Goal: Information Seeking & Learning: Learn about a topic

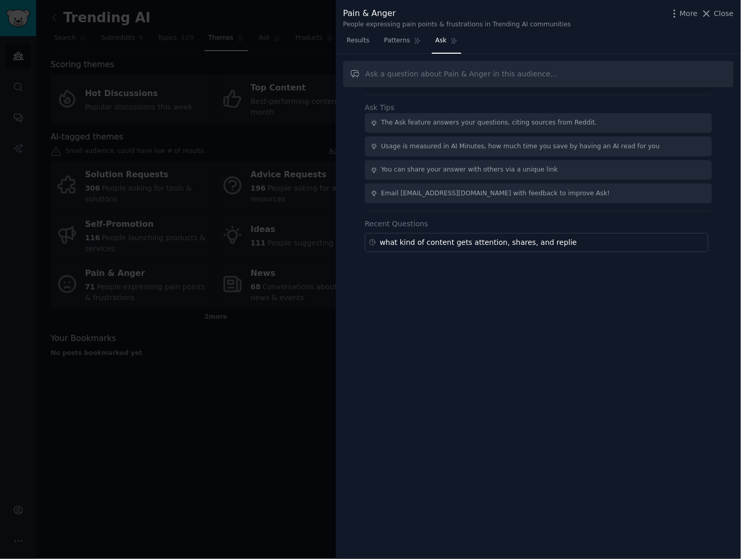
drag, startPoint x: 122, startPoint y: 275, endPoint x: 117, endPoint y: 265, distance: 11.3
click at [122, 275] on div at bounding box center [370, 279] width 741 height 559
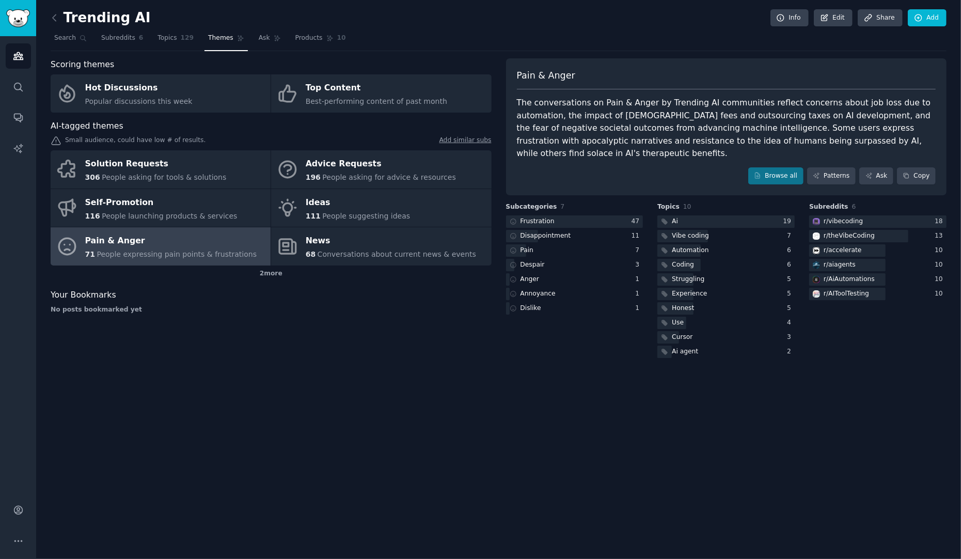
click at [57, 24] on link at bounding box center [57, 18] width 13 height 17
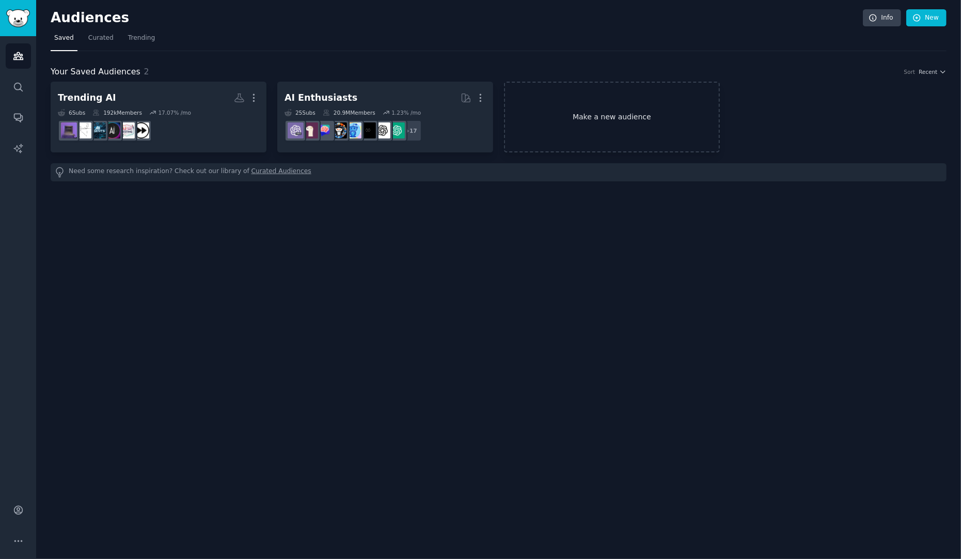
click at [602, 117] on link "Make a new audience" at bounding box center [612, 117] width 216 height 71
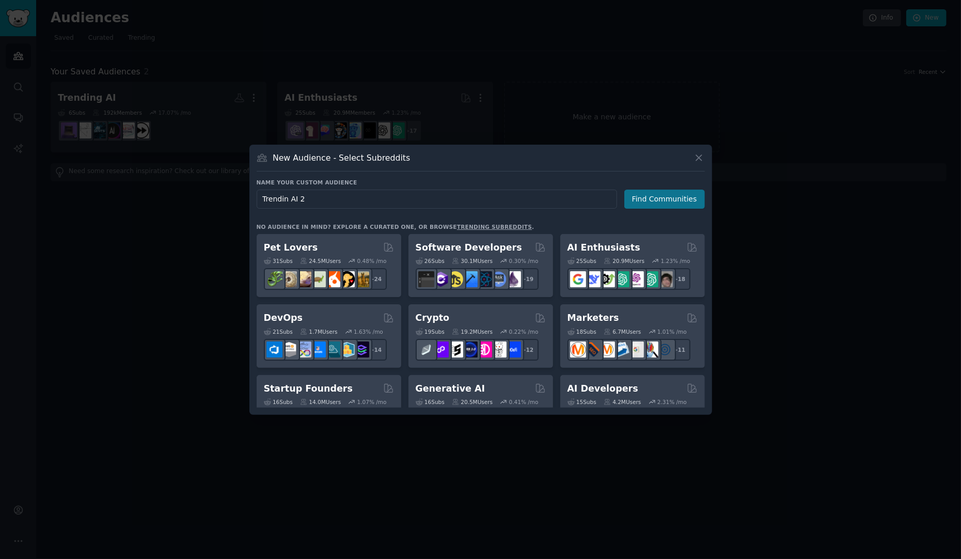
type input "Trendin AI 2"
click at [653, 200] on button "Find Communities" at bounding box center [664, 199] width 81 height 19
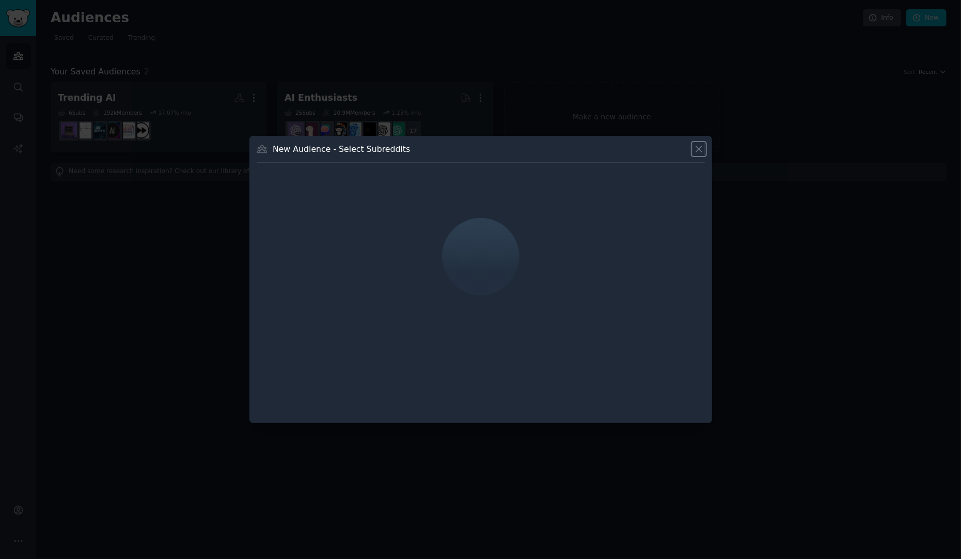
click at [694, 151] on icon at bounding box center [699, 149] width 11 height 11
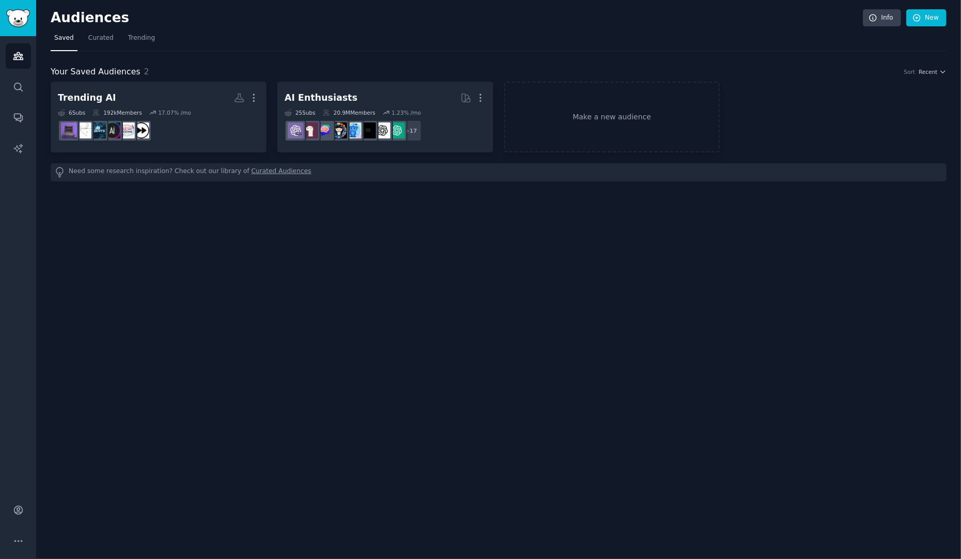
click at [138, 185] on div "Audiences Info New Saved Curated Trending Your Saved Audiences 2 Sort Recent Tr…" at bounding box center [498, 279] width 925 height 559
click at [133, 44] on link "Trending" at bounding box center [141, 40] width 34 height 21
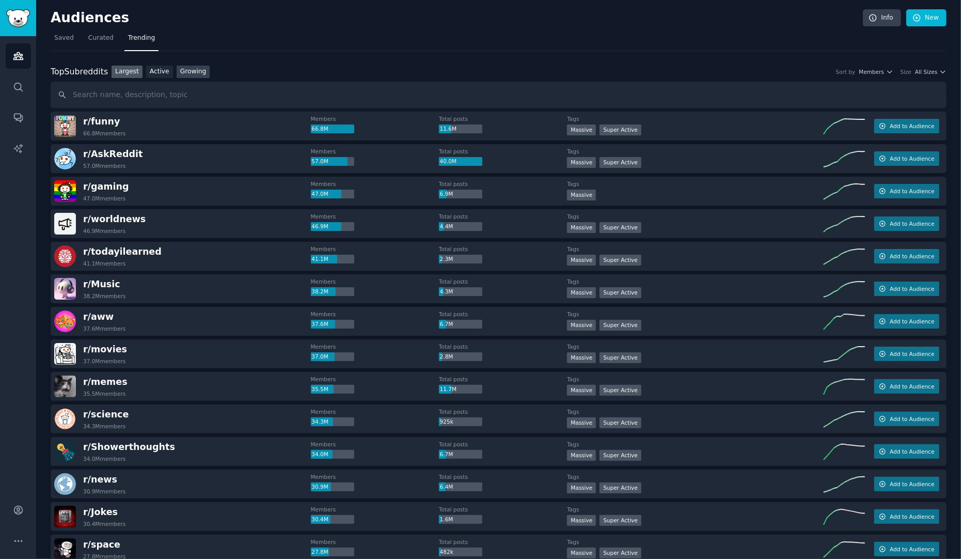
click at [199, 69] on link "Growing" at bounding box center [194, 72] width 34 height 13
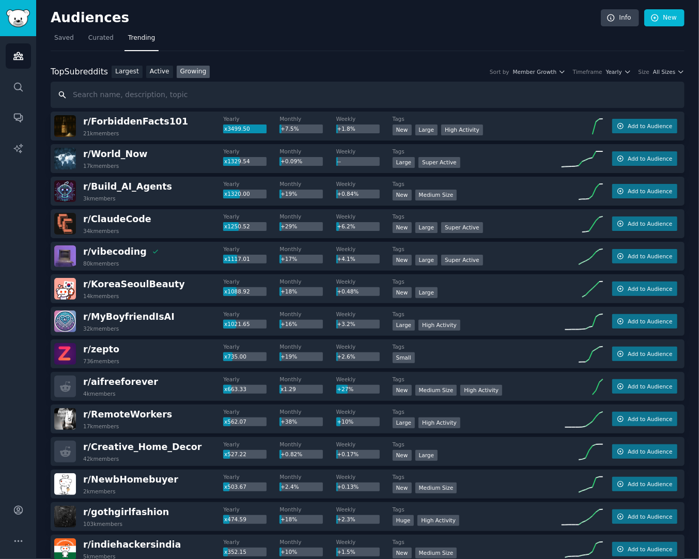
click at [179, 103] on input "text" at bounding box center [368, 95] width 634 height 26
type input "AI"
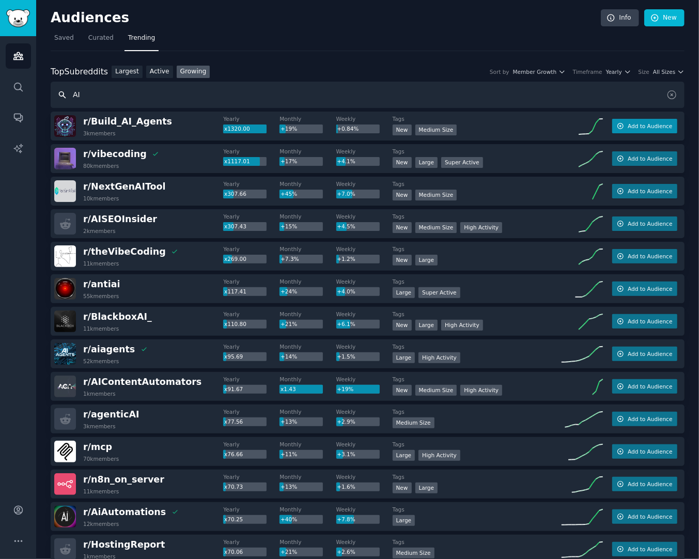
click at [662, 129] on span "Add to Audience" at bounding box center [649, 125] width 44 height 7
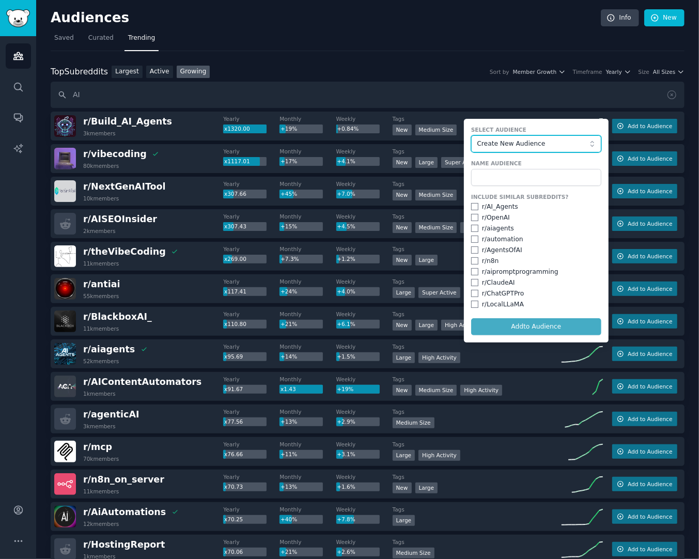
click at [534, 145] on span "Create New Audience" at bounding box center [533, 143] width 113 height 9
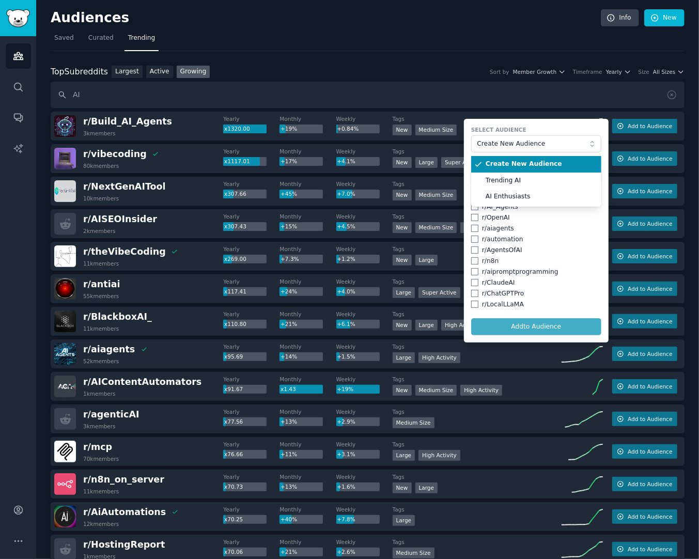
click at [548, 166] on span "Create New Audience" at bounding box center [539, 164] width 108 height 9
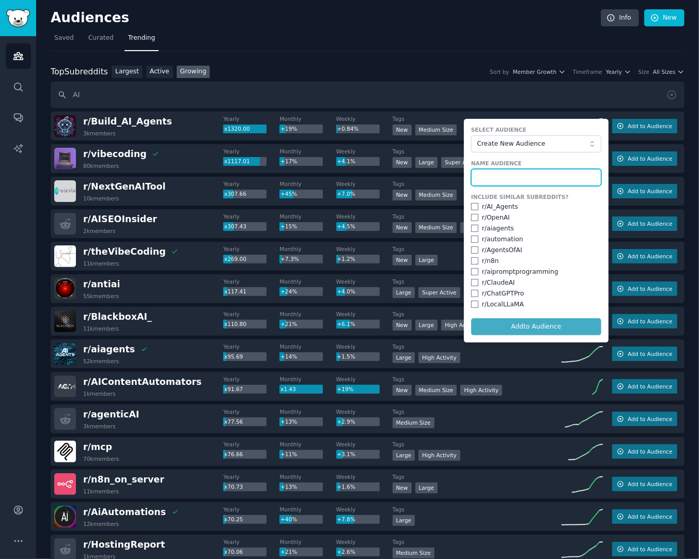
click at [530, 172] on input "text" at bounding box center [536, 178] width 130 height 18
type input "AI Trending 2"
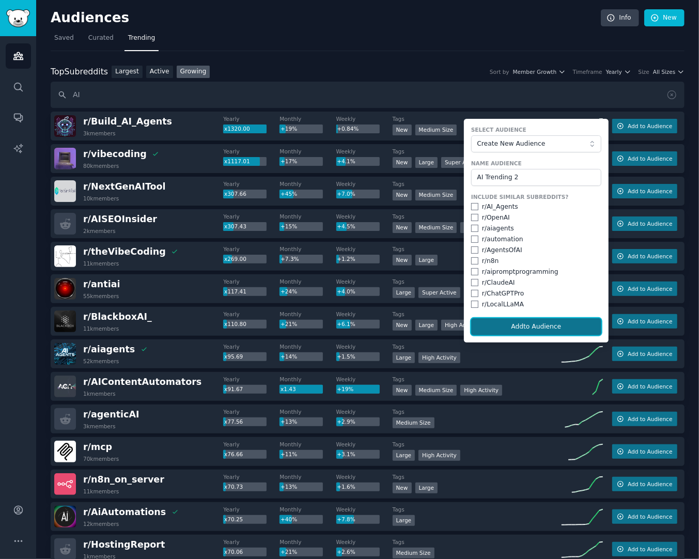
click at [567, 326] on button "Add to Audience" at bounding box center [536, 327] width 130 height 18
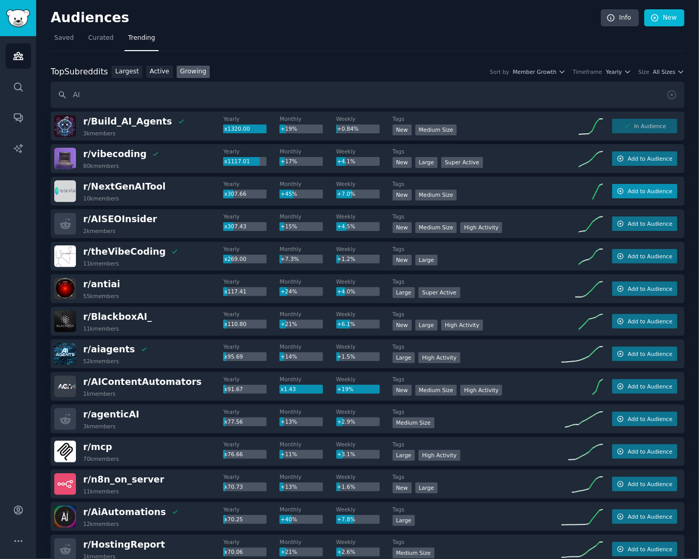
click at [657, 191] on span "Add to Audience" at bounding box center [649, 190] width 44 height 7
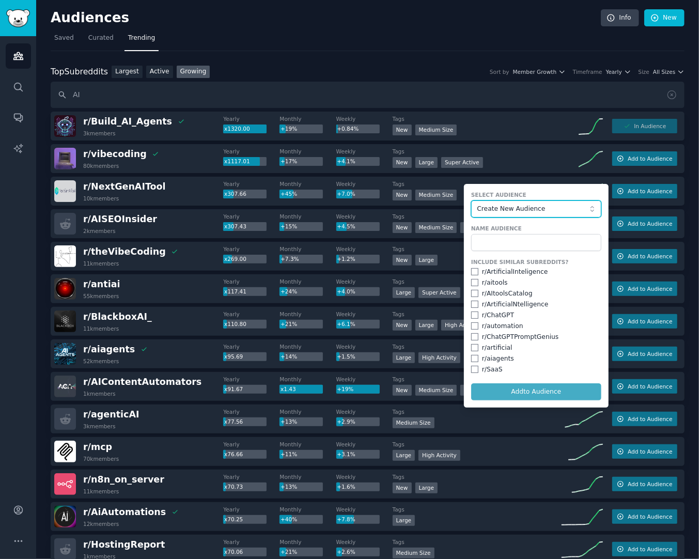
click at [498, 207] on span "Create New Audience" at bounding box center [533, 209] width 113 height 9
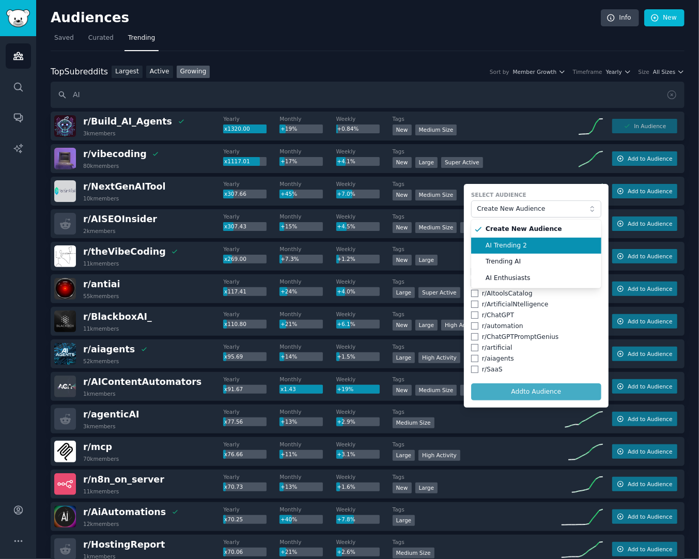
drag, startPoint x: 531, startPoint y: 265, endPoint x: 535, endPoint y: 244, distance: 21.5
click at [535, 244] on ul "Create New Audience AI Trending 2 Trending AI AI Enthusiasts" at bounding box center [536, 253] width 130 height 69
click at [535, 244] on span "AI Trending 2" at bounding box center [539, 245] width 108 height 9
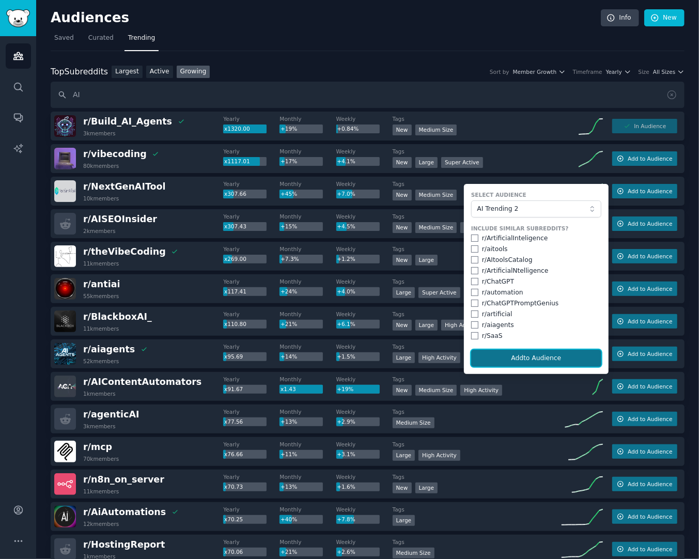
click at [551, 358] on button "Add to Audience" at bounding box center [536, 359] width 130 height 18
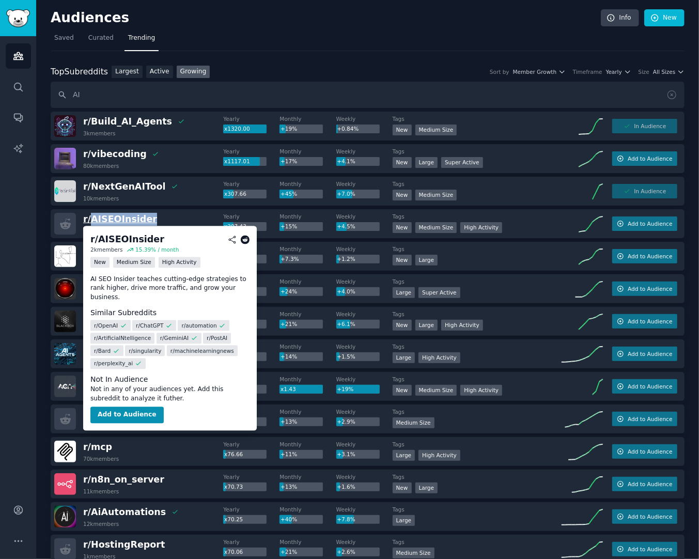
drag, startPoint x: 151, startPoint y: 222, endPoint x: 92, endPoint y: 218, distance: 59.5
click at [92, 218] on div "r/ AISEOInsider 2k members" at bounding box center [138, 224] width 169 height 22
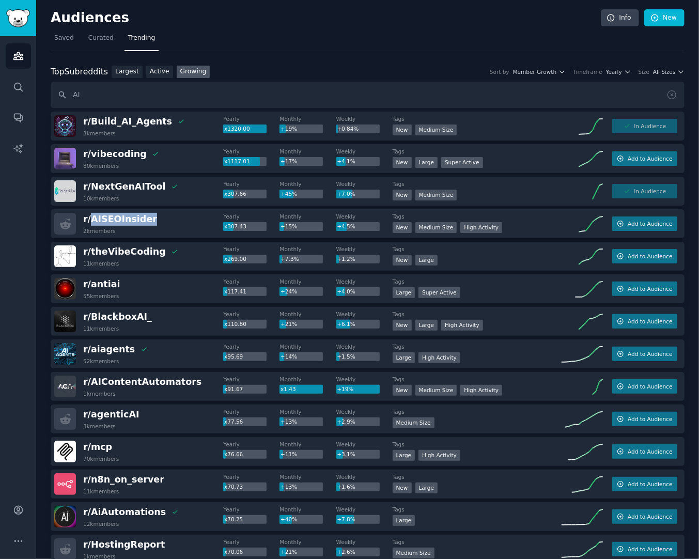
copy span "AISEOInsider"
click at [649, 227] on span "Add to Audience" at bounding box center [649, 223] width 44 height 7
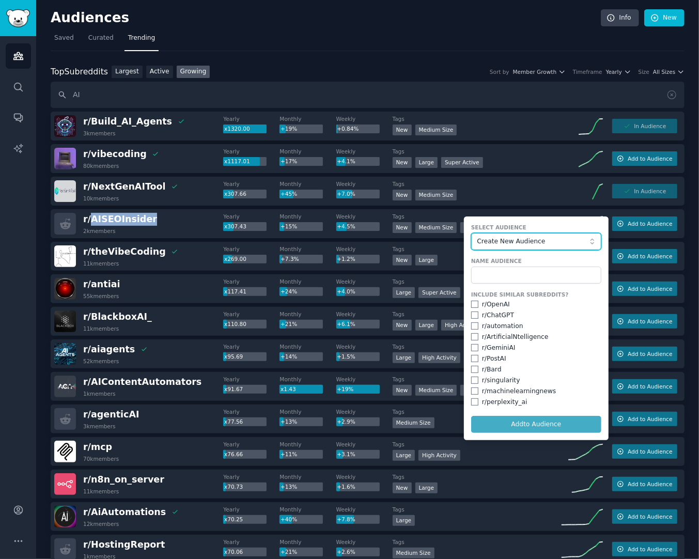
click at [536, 234] on button "Create New Audience" at bounding box center [536, 242] width 130 height 18
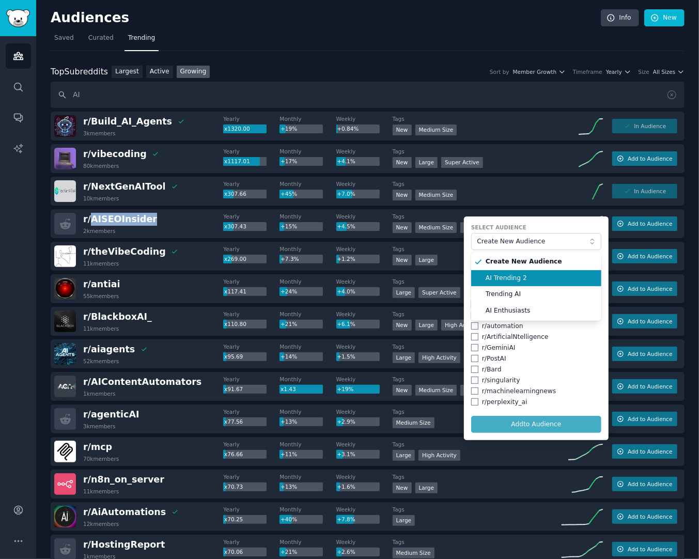
click at [530, 281] on span "AI Trending 2" at bounding box center [539, 278] width 108 height 9
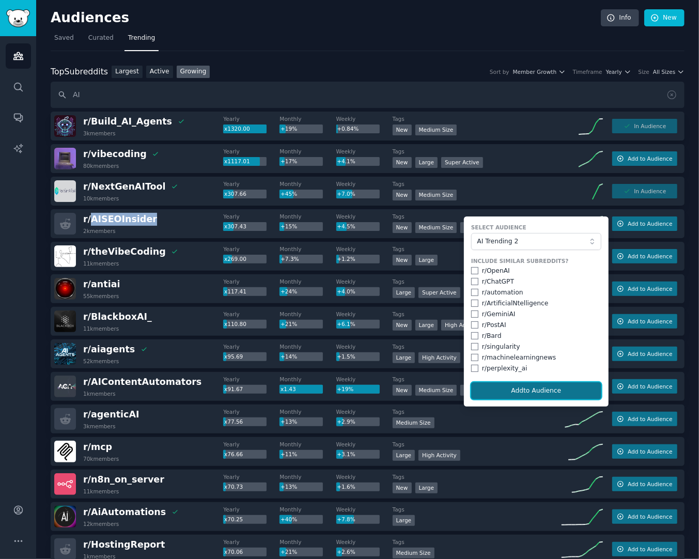
click at [548, 388] on button "Add to Audience" at bounding box center [536, 391] width 130 height 18
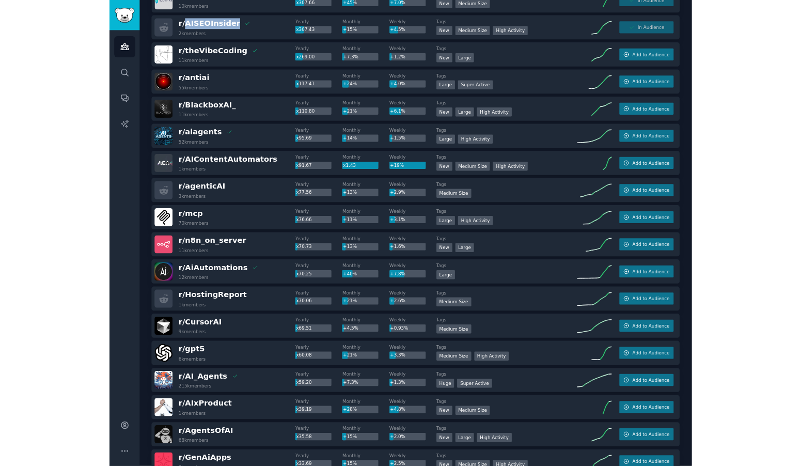
scroll to position [275, 0]
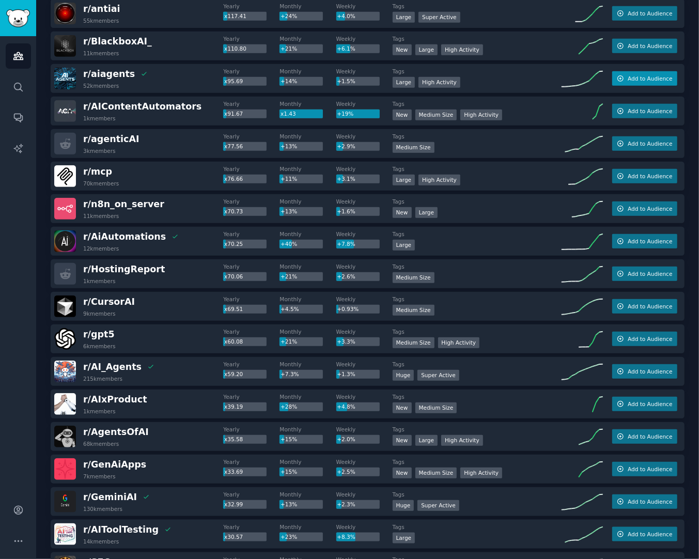
click at [658, 76] on span "Add to Audience" at bounding box center [649, 78] width 44 height 7
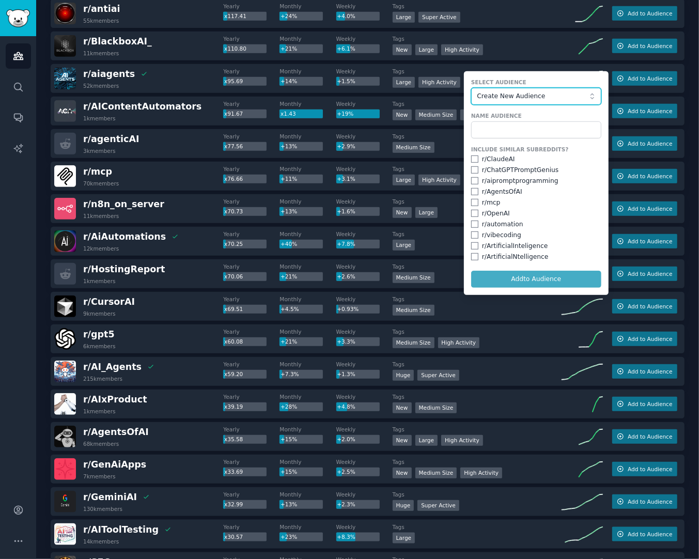
click at [513, 89] on button "Create New Audience" at bounding box center [536, 97] width 130 height 18
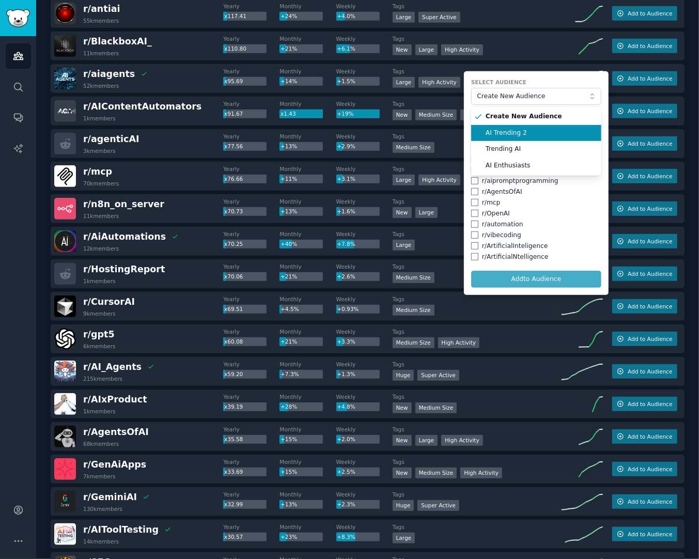
click at [521, 131] on span "AI Trending 2" at bounding box center [539, 133] width 108 height 9
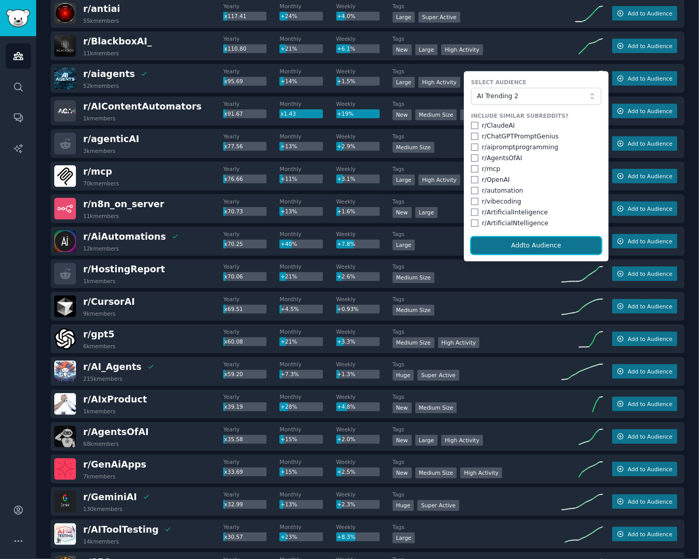
click at [546, 242] on button "Add to Audience" at bounding box center [536, 246] width 130 height 18
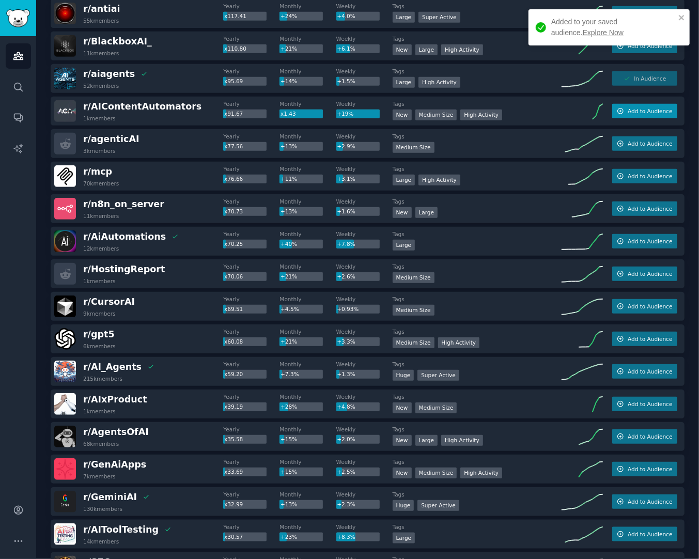
click at [655, 114] on span "Add to Audience" at bounding box center [649, 110] width 44 height 7
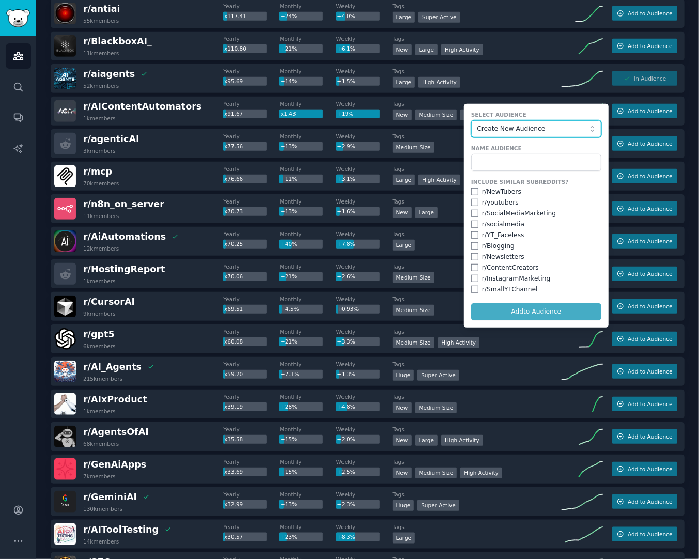
click at [527, 135] on button "Create New Audience" at bounding box center [536, 129] width 130 height 18
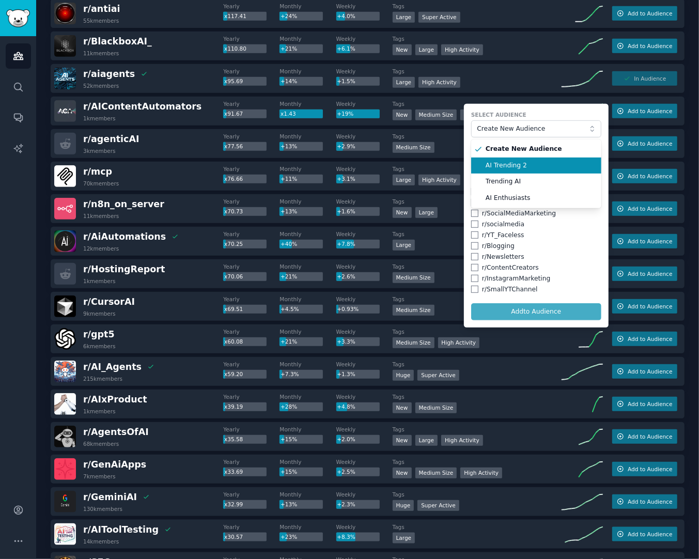
click at [534, 172] on li "AI Trending 2" at bounding box center [536, 166] width 130 height 17
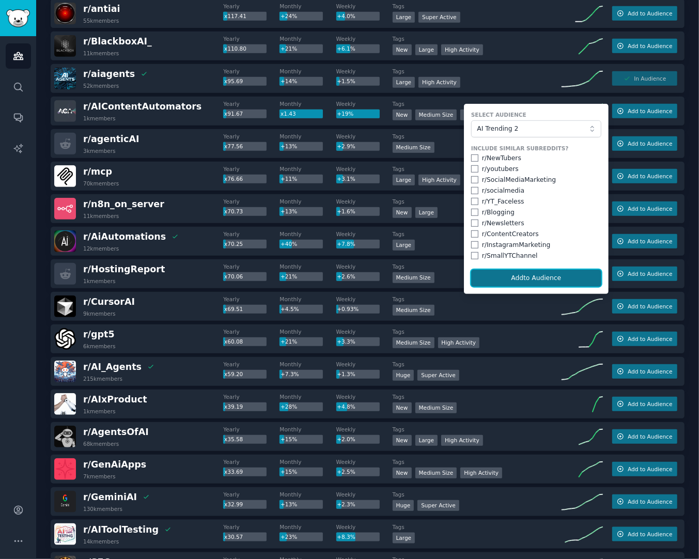
click at [533, 277] on button "Add to Audience" at bounding box center [536, 279] width 130 height 18
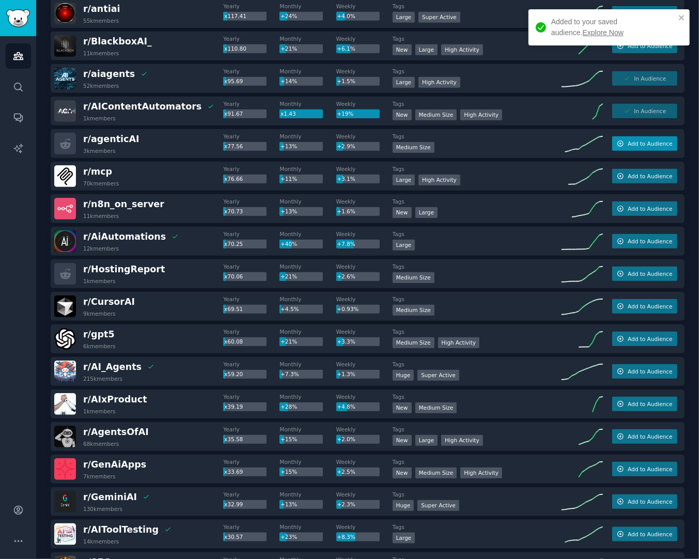
click at [646, 148] on button "Add to Audience" at bounding box center [644, 143] width 65 height 14
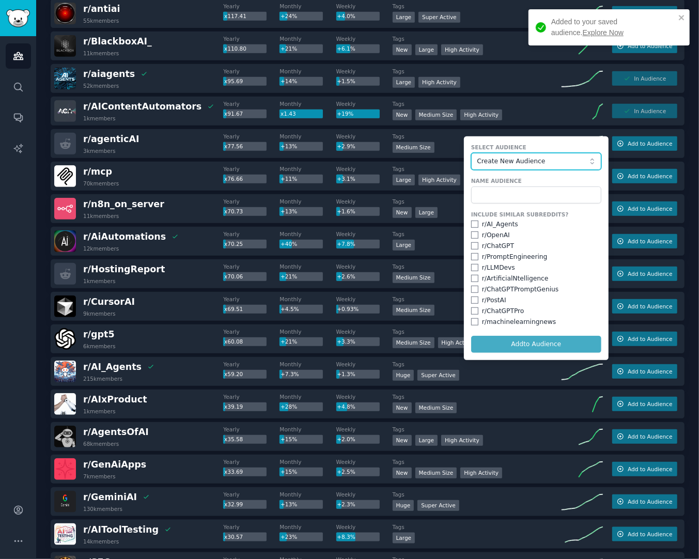
click at [536, 166] on button "Create New Audience" at bounding box center [536, 162] width 130 height 18
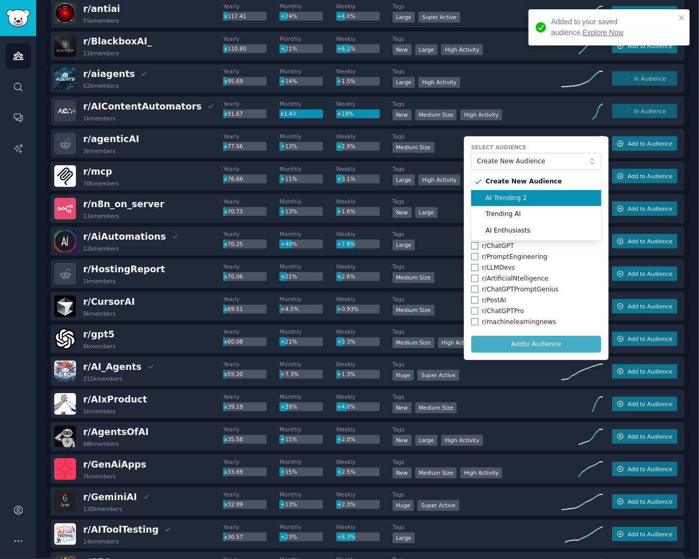
click at [531, 198] on span "AI Trending 2" at bounding box center [539, 198] width 108 height 9
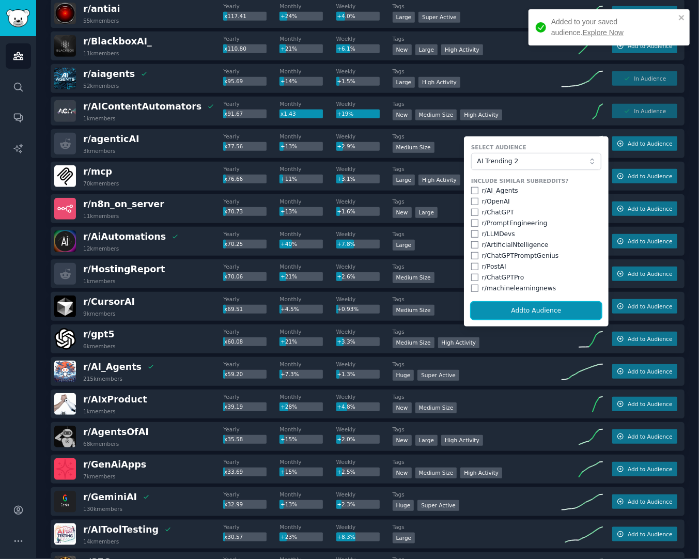
drag, startPoint x: 528, startPoint y: 313, endPoint x: 459, endPoint y: 305, distance: 69.2
click at [527, 313] on button "Add to Audience" at bounding box center [536, 311] width 130 height 18
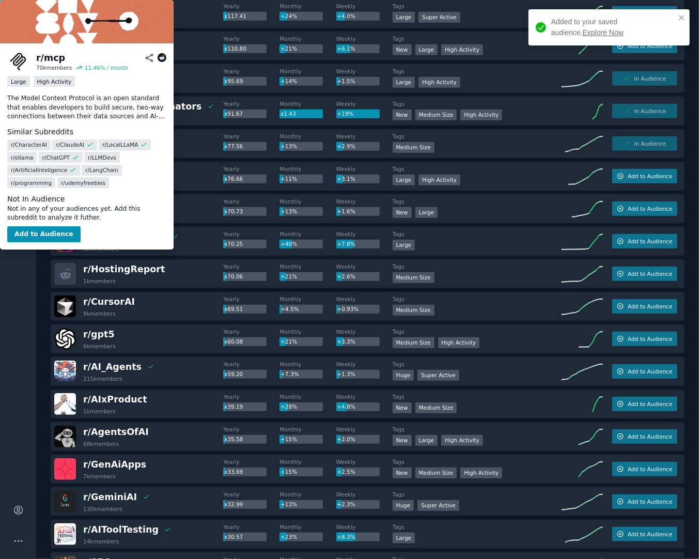
drag, startPoint x: 133, startPoint y: 172, endPoint x: 92, endPoint y: 174, distance: 40.8
click at [92, 174] on div "r/ mcp 70k members" at bounding box center [138, 176] width 169 height 22
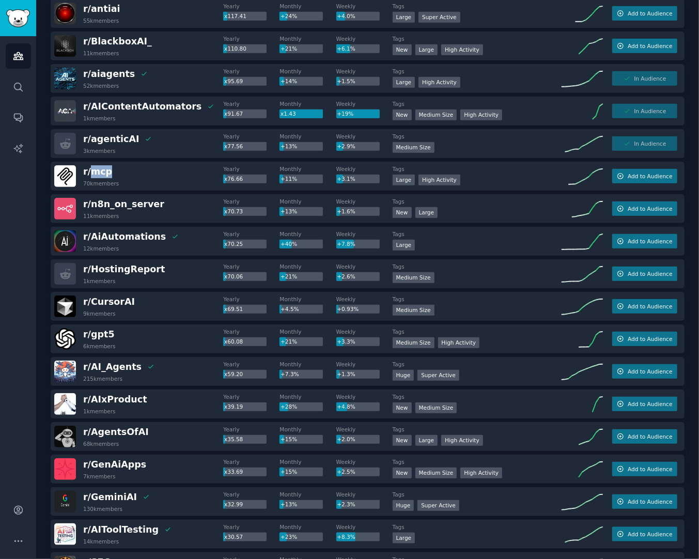
copy span "mcp"
drag, startPoint x: 680, startPoint y: 171, endPoint x: 670, endPoint y: 174, distance: 10.1
click at [676, 171] on div "r/ mcp 70k members Yearly x76.66 Monthly +11% Weekly +3.1% Tags >= 80th percent…" at bounding box center [368, 176] width 634 height 29
click at [657, 176] on span "Add to Audience" at bounding box center [649, 175] width 44 height 7
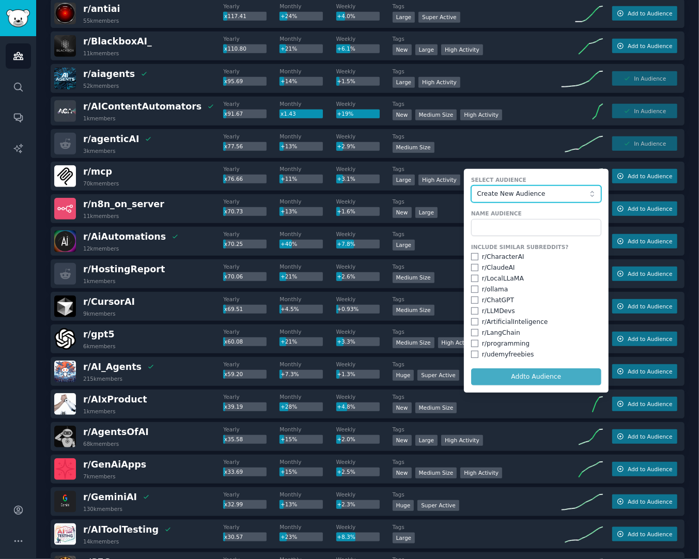
click at [524, 197] on span "Create New Audience" at bounding box center [533, 194] width 113 height 9
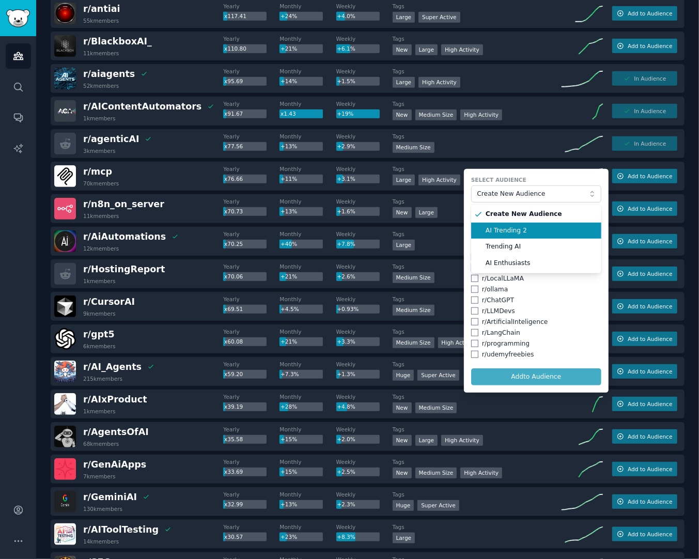
click at [522, 226] on span "AI Trending 2" at bounding box center [539, 230] width 108 height 9
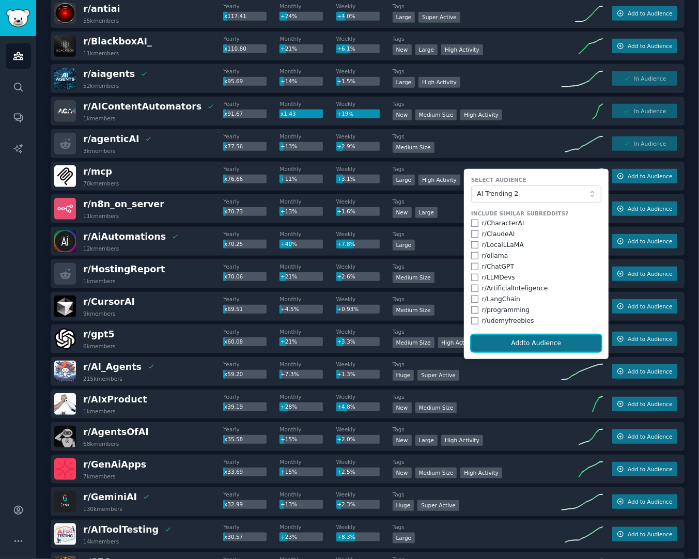
click at [527, 343] on button "Add to Audience" at bounding box center [536, 344] width 130 height 18
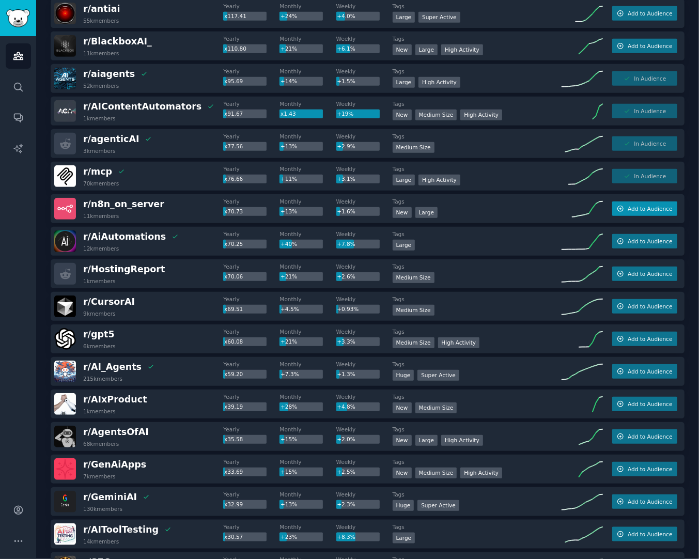
click at [635, 212] on span "Add to Audience" at bounding box center [649, 208] width 44 height 7
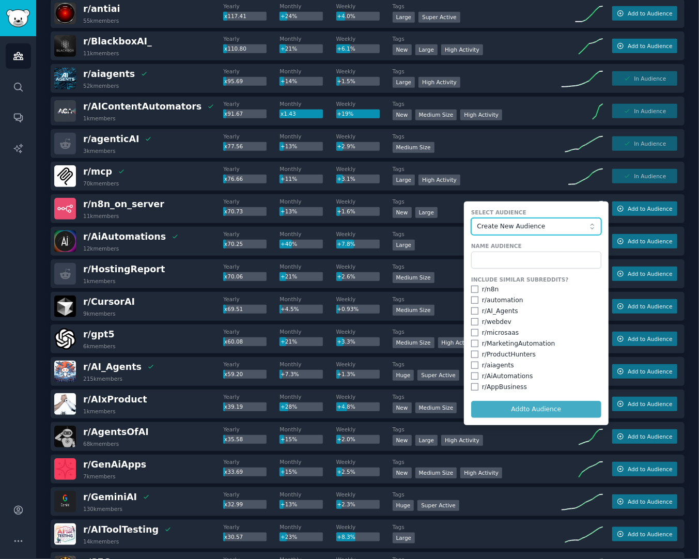
drag, startPoint x: 524, startPoint y: 223, endPoint x: 521, endPoint y: 232, distance: 9.3
click at [523, 223] on span "Create New Audience" at bounding box center [533, 226] width 113 height 9
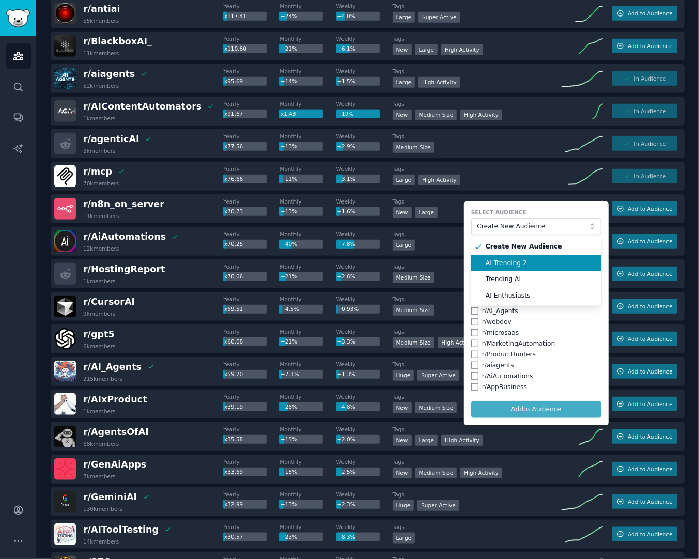
click at [517, 265] on span "AI Trending 2" at bounding box center [539, 263] width 108 height 9
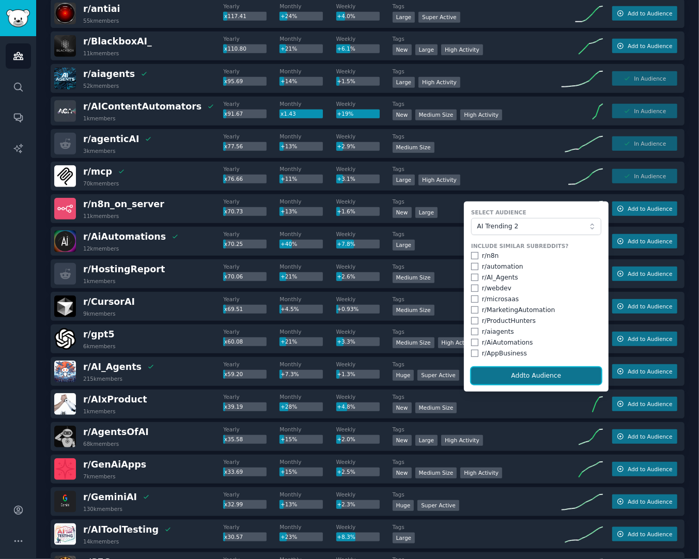
click at [540, 374] on button "Add to Audience" at bounding box center [536, 376] width 130 height 18
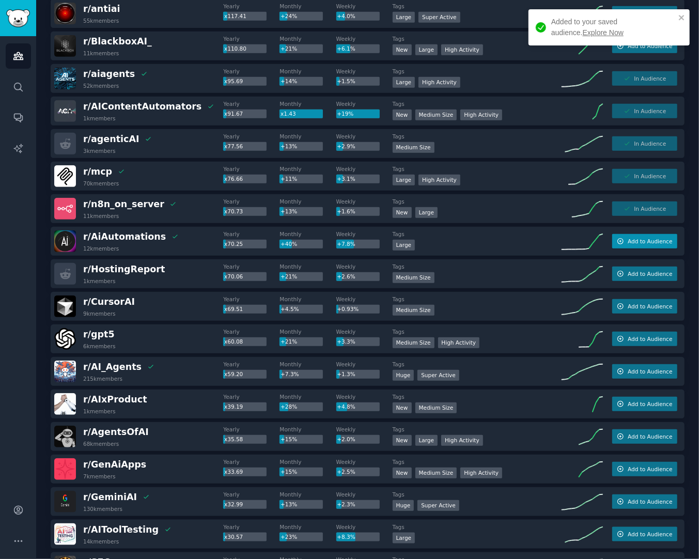
click at [651, 244] on span "Add to Audience" at bounding box center [649, 241] width 44 height 7
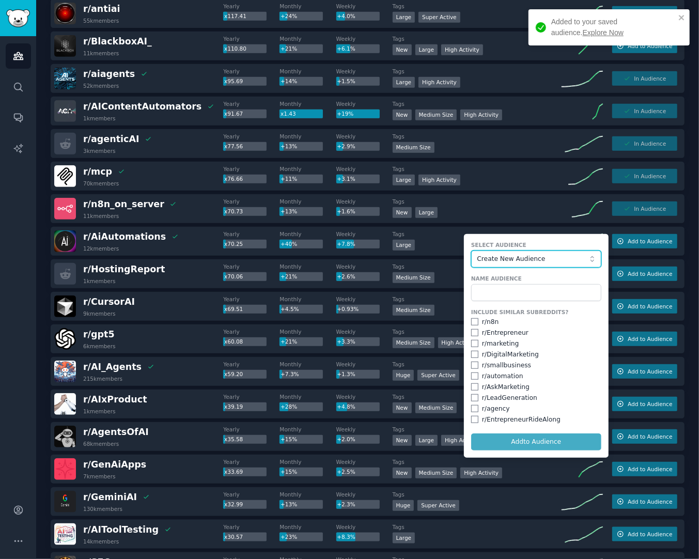
drag, startPoint x: 538, startPoint y: 257, endPoint x: 534, endPoint y: 269, distance: 13.1
click at [537, 257] on span "Create New Audience" at bounding box center [533, 259] width 113 height 9
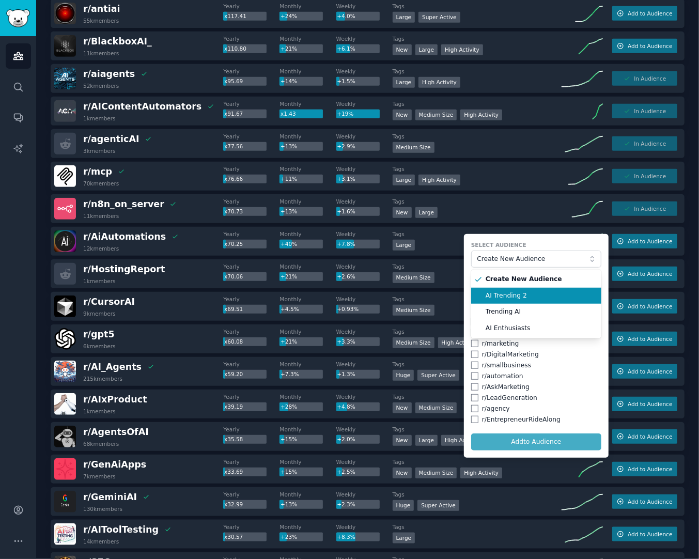
click at [530, 298] on span "AI Trending 2" at bounding box center [539, 295] width 108 height 9
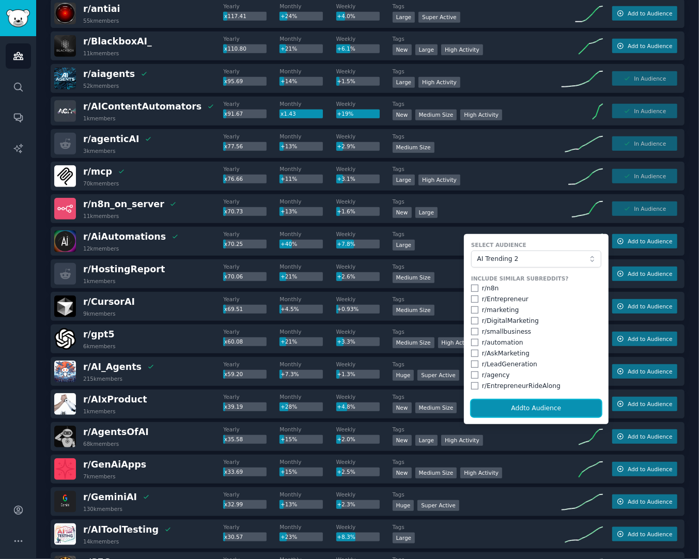
click at [531, 411] on button "Add to Audience" at bounding box center [536, 409] width 130 height 18
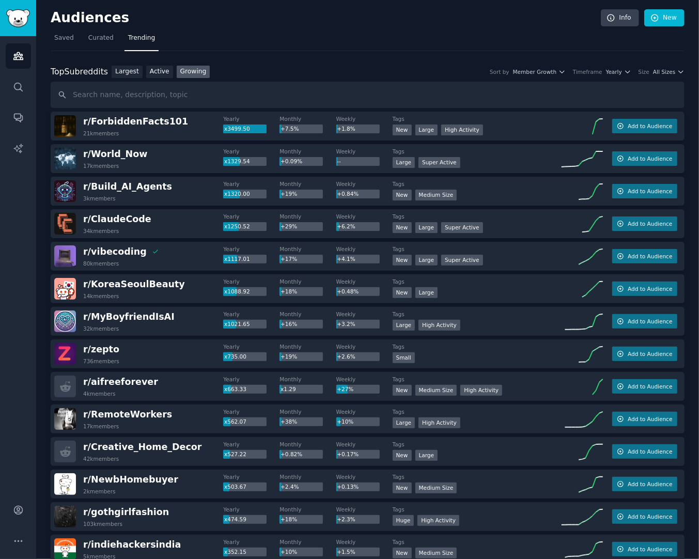
drag, startPoint x: 67, startPoint y: 42, endPoint x: 76, endPoint y: 40, distance: 9.9
click at [67, 42] on span "Saved" at bounding box center [64, 38] width 20 height 9
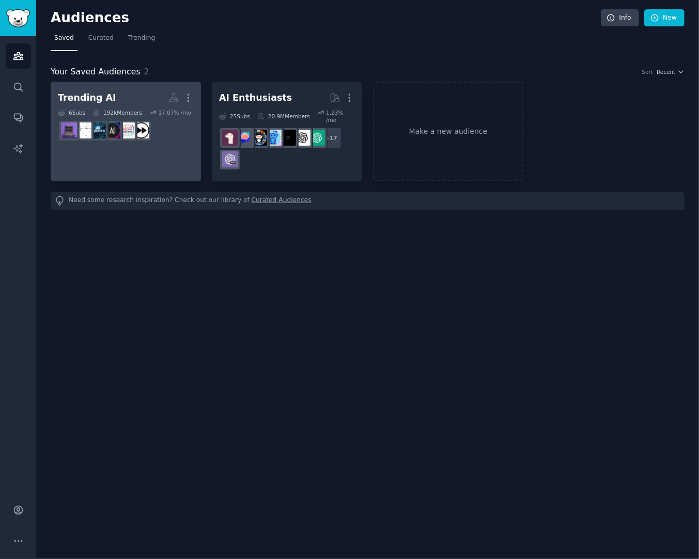
click at [128, 118] on dd "r/AIToolTesting" at bounding box center [126, 130] width 136 height 29
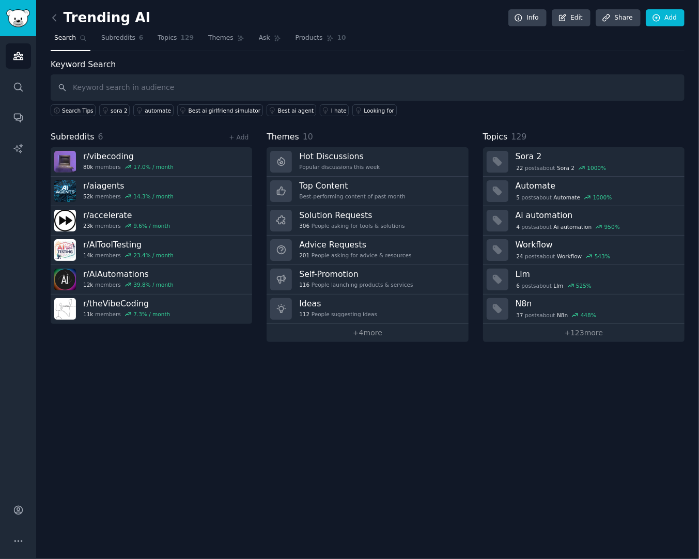
click at [583, 458] on div "Trending AI Info Edit Share Add Search Subreddits 6 Topics 129 Themes Ask Produ…" at bounding box center [367, 279] width 663 height 559
click at [54, 20] on icon at bounding box center [54, 17] width 3 height 6
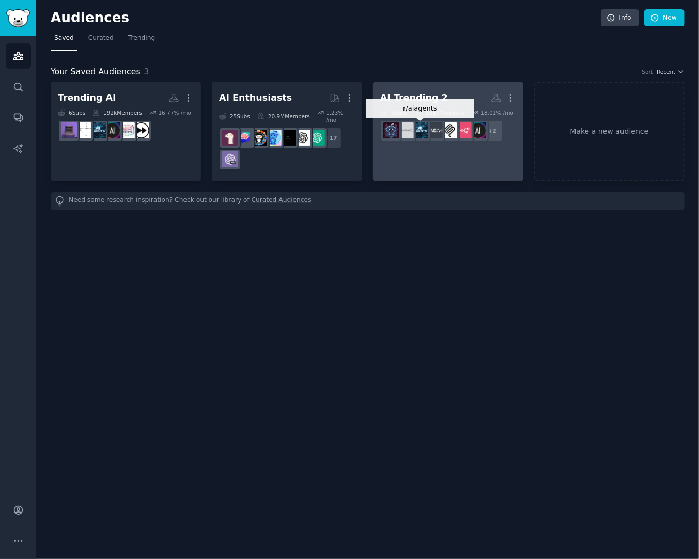
click at [428, 120] on div at bounding box center [420, 131] width 22 height 22
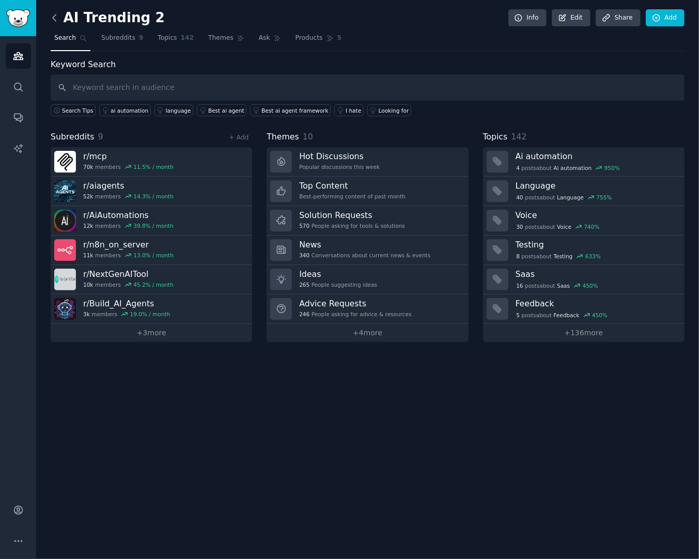
click at [51, 22] on icon at bounding box center [54, 17] width 11 height 11
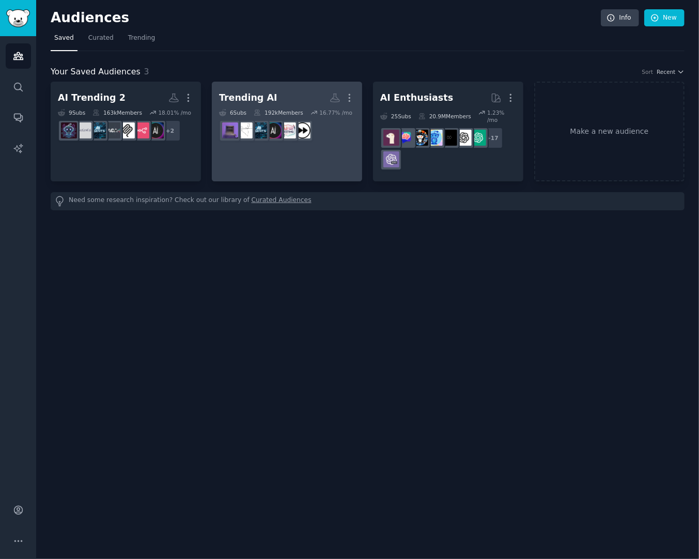
click at [297, 147] on link "Trending AI More 6 Sub s 192k Members 16.77 % /mo" at bounding box center [287, 132] width 150 height 100
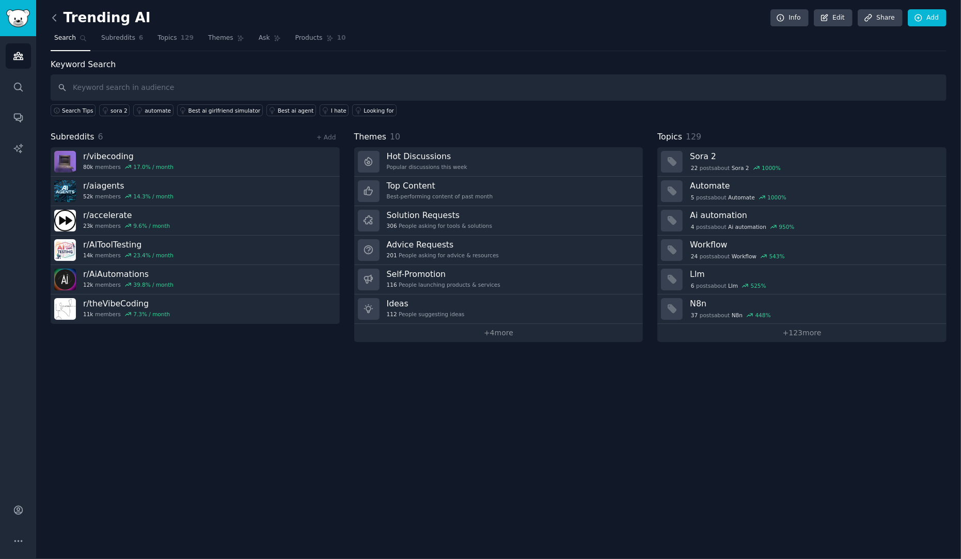
click at [54, 19] on icon at bounding box center [54, 17] width 3 height 6
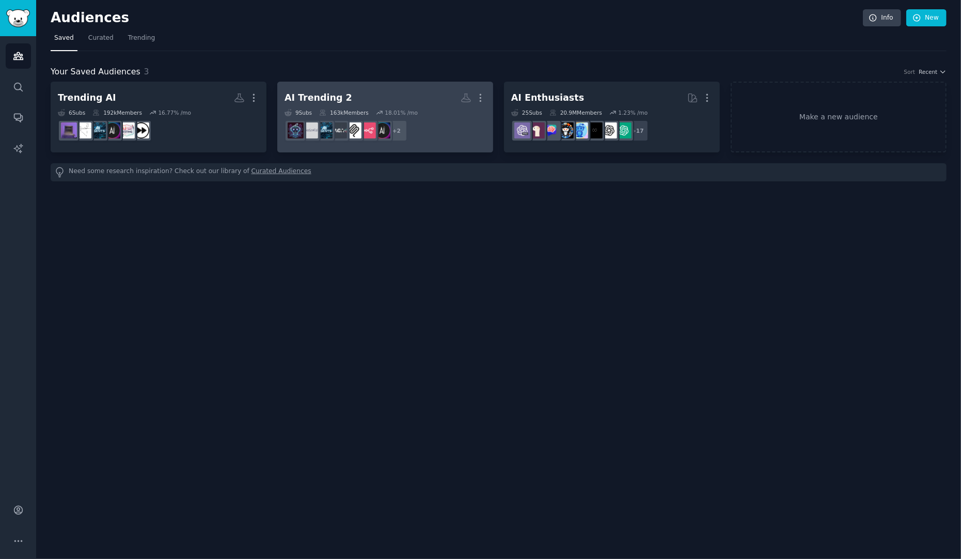
click at [373, 108] on div "AI Trending 2 More 9 Sub s 163k Members 18.01 % /mo + 2" at bounding box center [385, 117] width 201 height 56
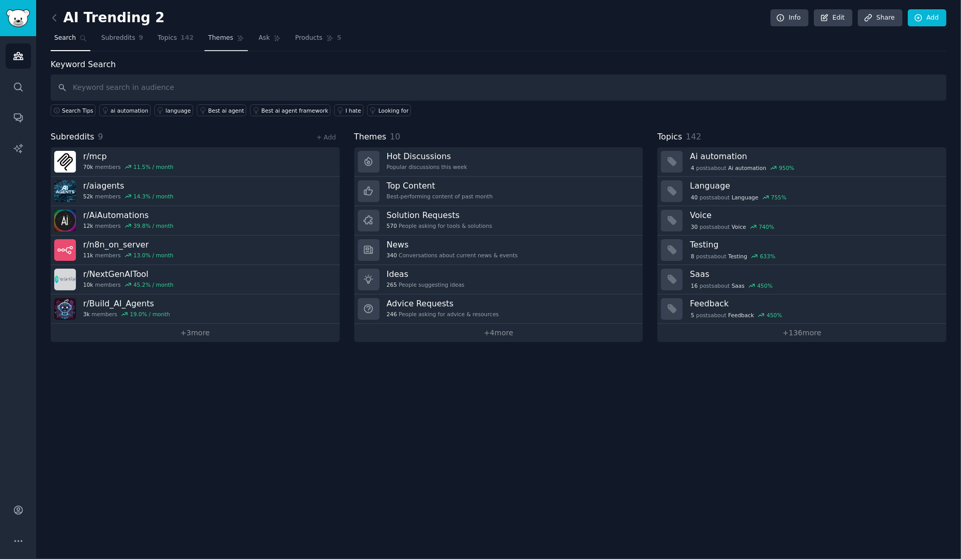
click at [223, 40] on span "Themes" at bounding box center [220, 38] width 25 height 9
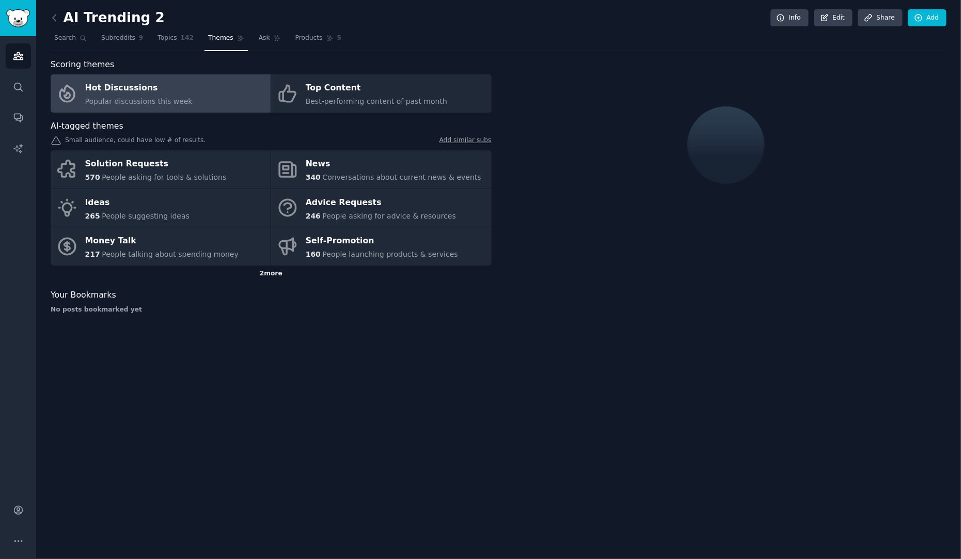
click at [264, 275] on div "2 more" at bounding box center [271, 273] width 441 height 17
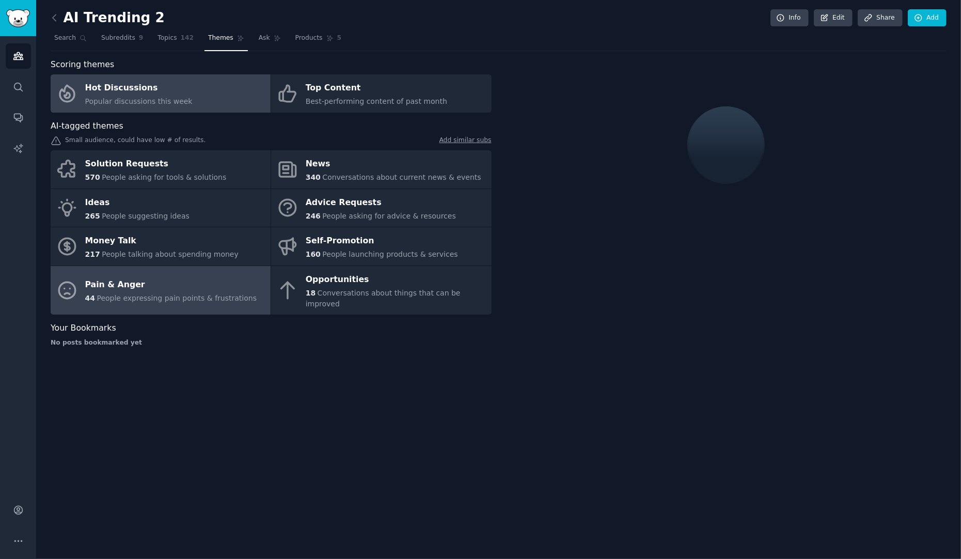
click at [198, 294] on span "People expressing pain points & frustrations" at bounding box center [177, 298] width 160 height 8
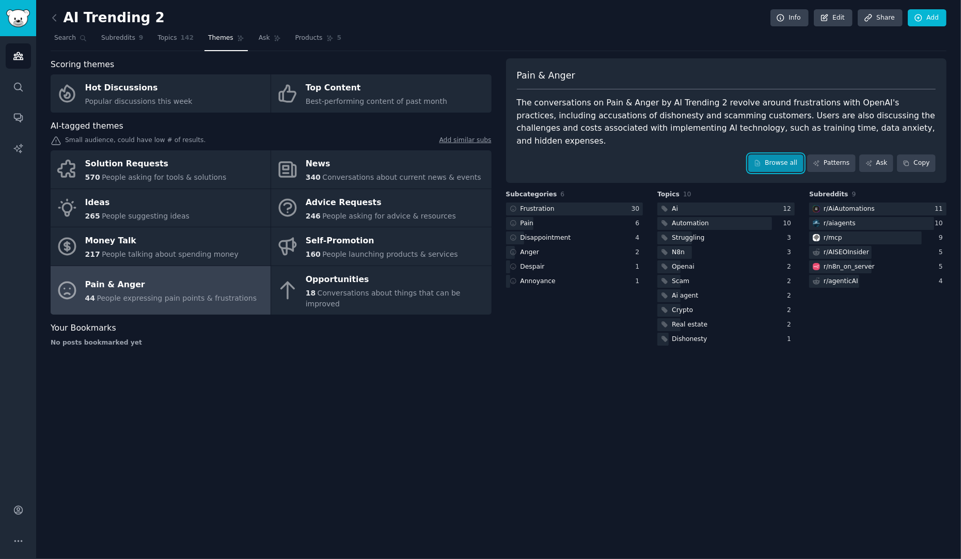
click at [698, 165] on link "Browse all" at bounding box center [775, 163] width 55 height 18
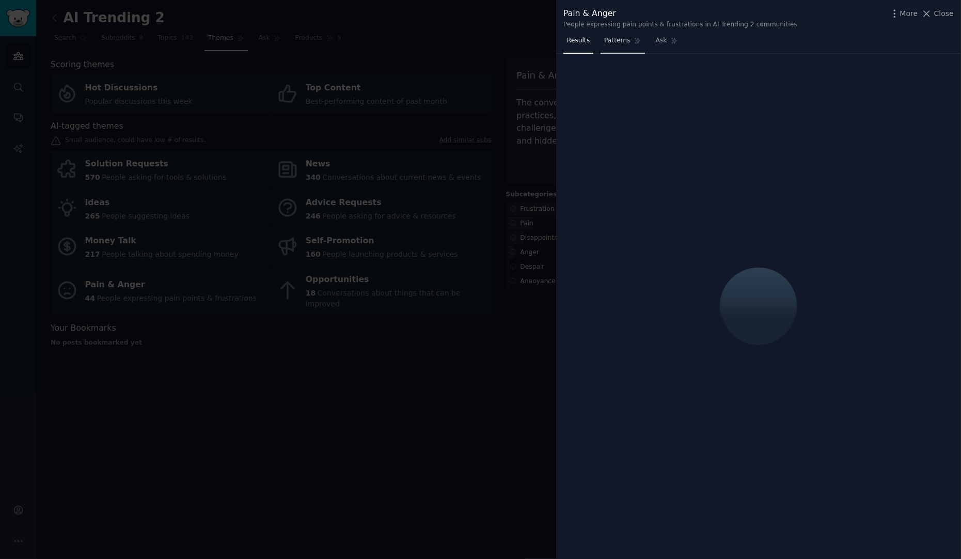
click at [623, 40] on span "Patterns" at bounding box center [617, 40] width 26 height 9
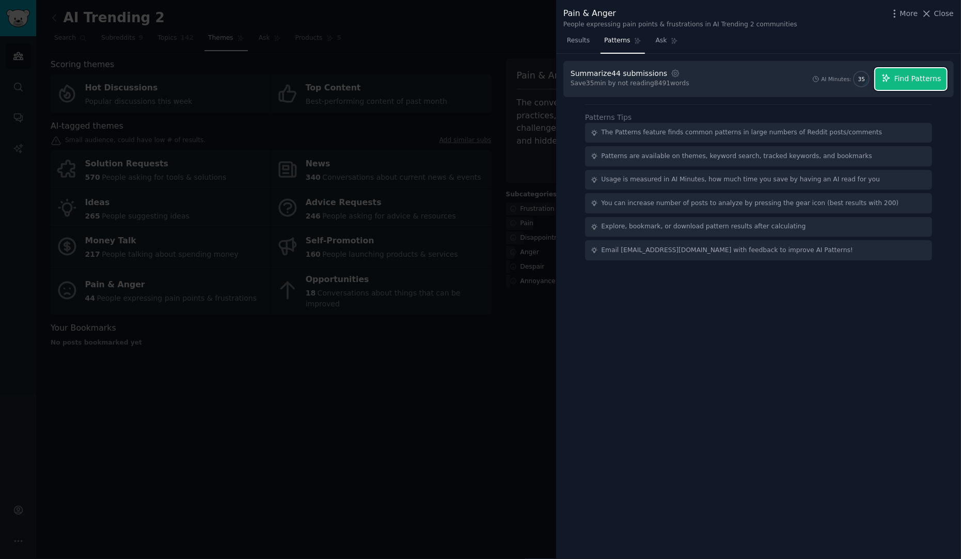
click at [698, 77] on span "Find Patterns" at bounding box center [918, 78] width 47 height 11
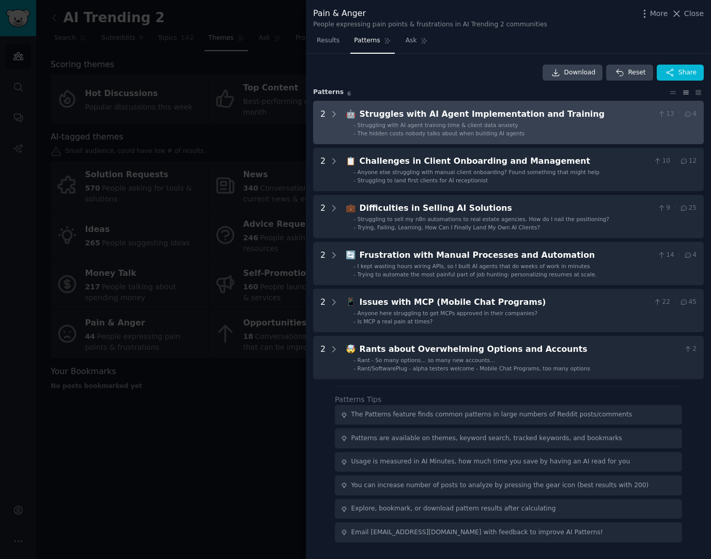
click at [428, 123] on span "Struggling with AI agent training time & client data anxiety" at bounding box center [437, 125] width 161 height 6
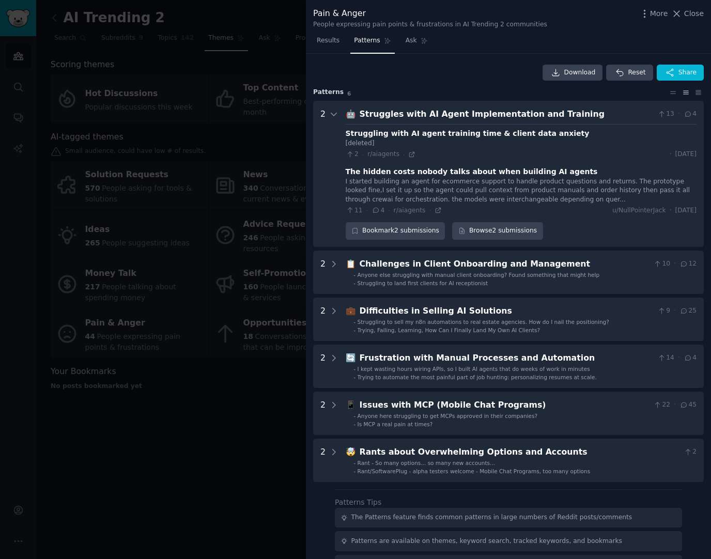
scroll to position [46, 0]
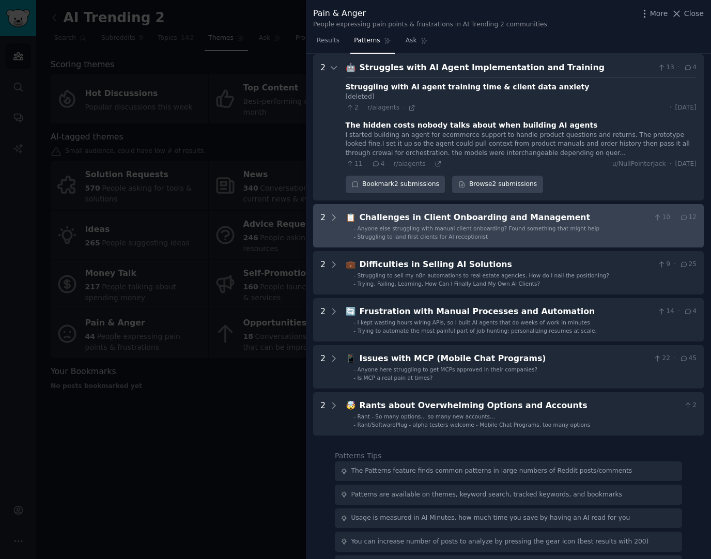
drag, startPoint x: 473, startPoint y: 223, endPoint x: 460, endPoint y: 223, distance: 13.4
click at [472, 222] on div "Challenges in Client Onboarding and Management" at bounding box center [504, 217] width 290 height 13
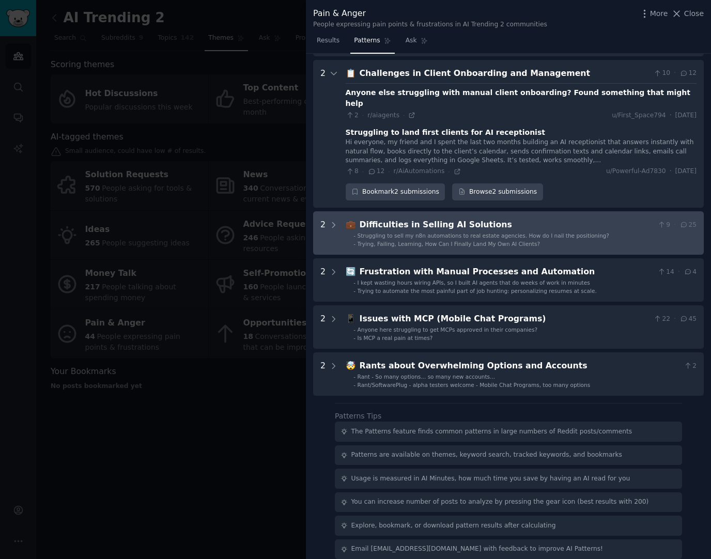
click at [397, 218] on div "Difficulties in Selling AI Solutions" at bounding box center [506, 224] width 294 height 13
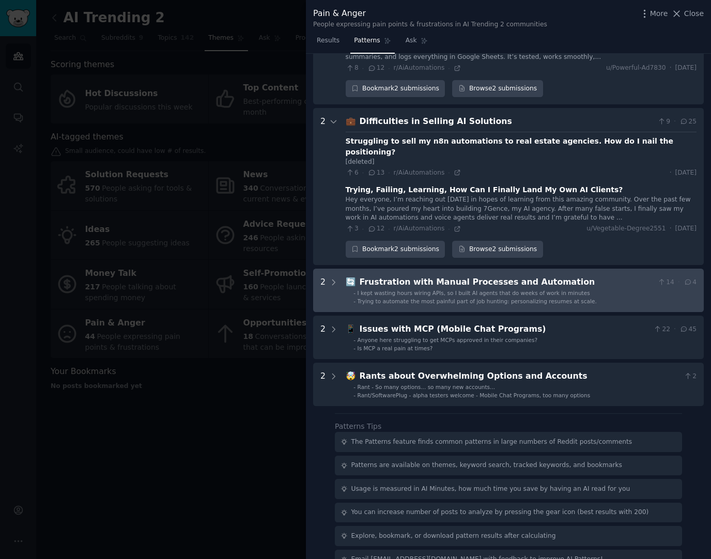
click at [404, 290] on span "I kept wasting hours wiring APIs, so I built AI agents that do weeks of work in…" at bounding box center [473, 293] width 232 height 6
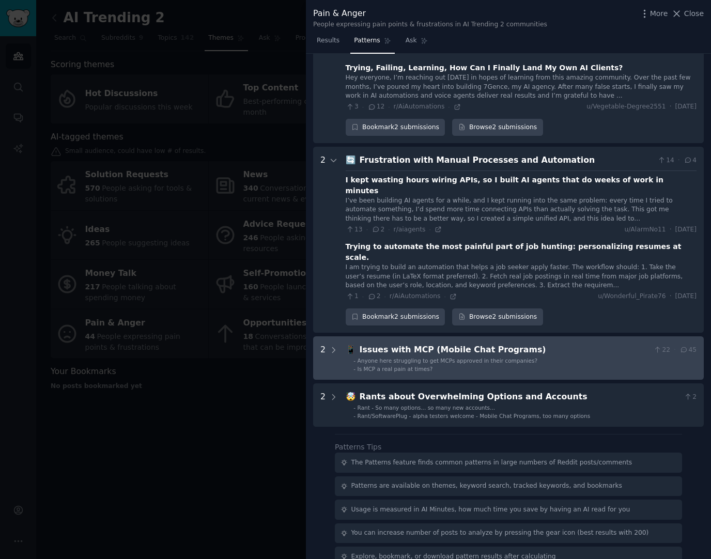
click at [400, 343] on div "Issues with MCP (Mobile Chat Programs)" at bounding box center [504, 349] width 290 height 13
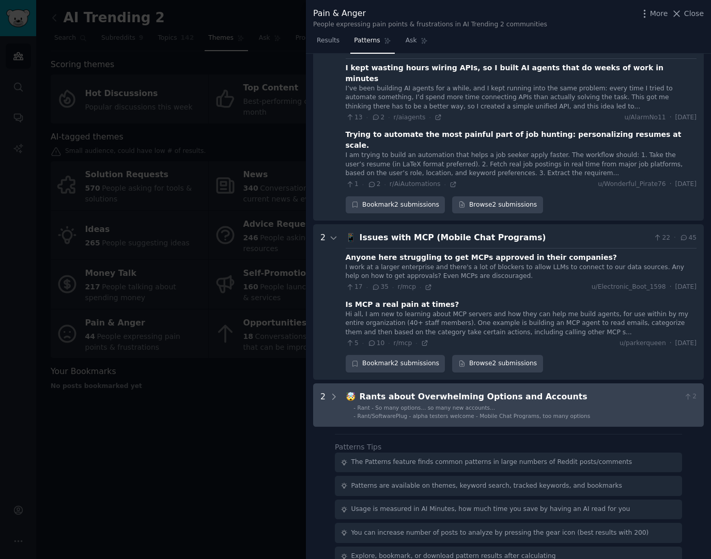
click at [418, 390] on div "Rants about Overwhelming Options and Accounts" at bounding box center [519, 396] width 320 height 13
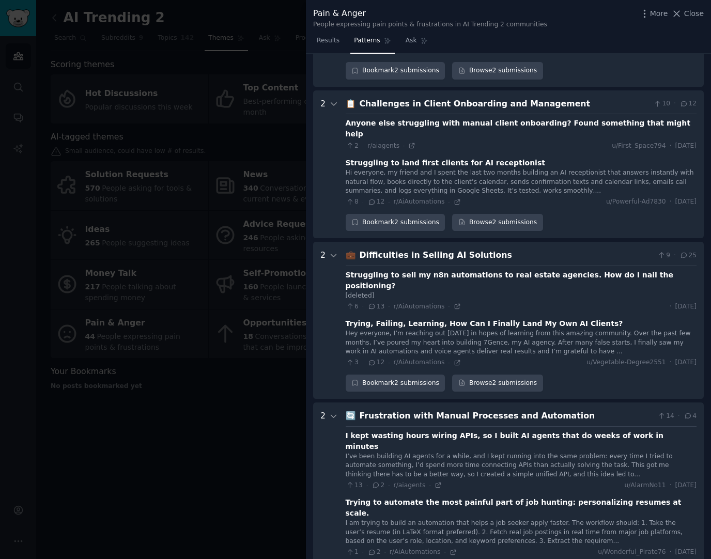
scroll to position [137, 0]
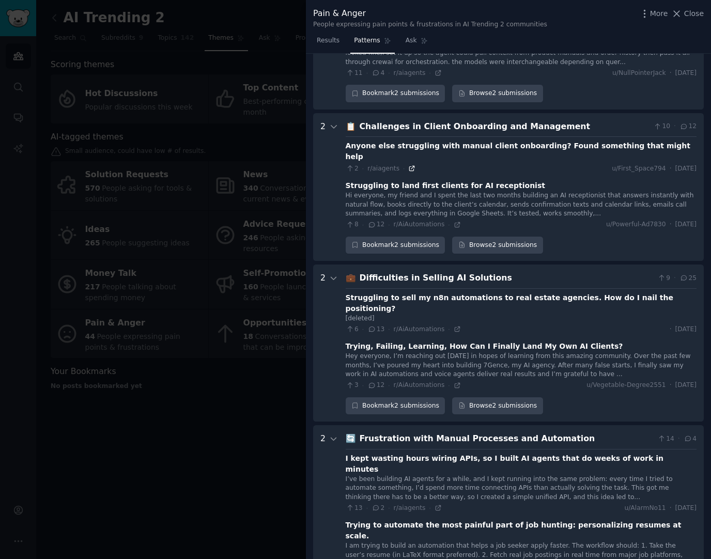
click at [409, 165] on icon at bounding box center [411, 168] width 7 height 7
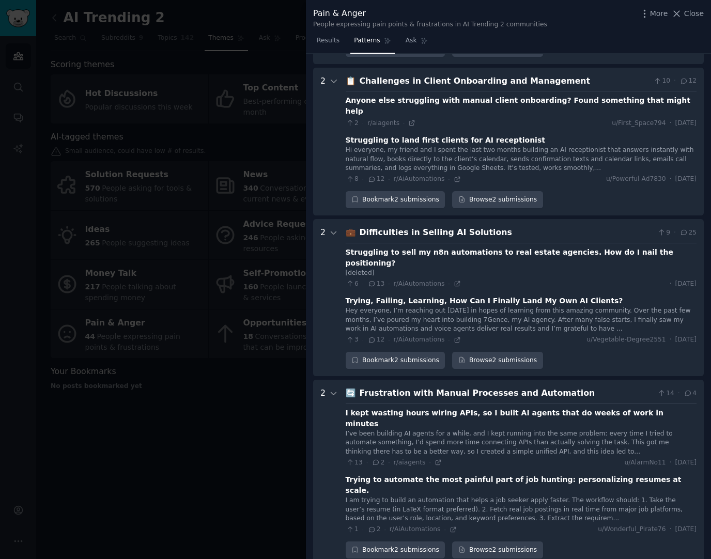
scroll to position [207, 0]
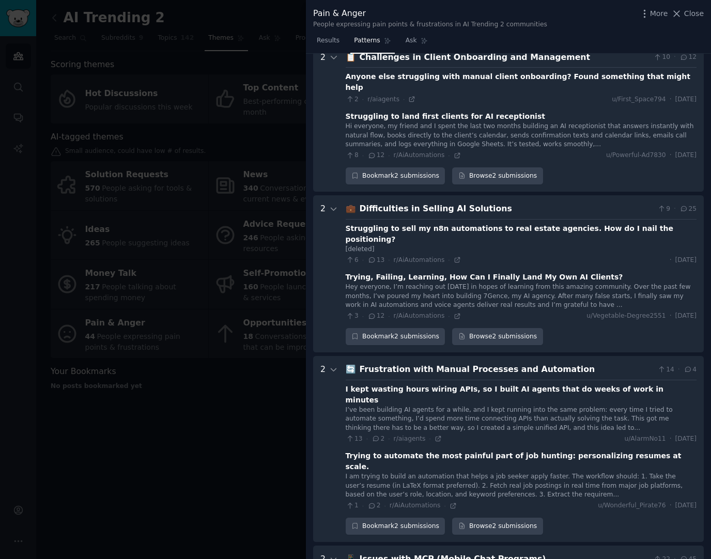
click at [453, 256] on icon at bounding box center [456, 259] width 7 height 7
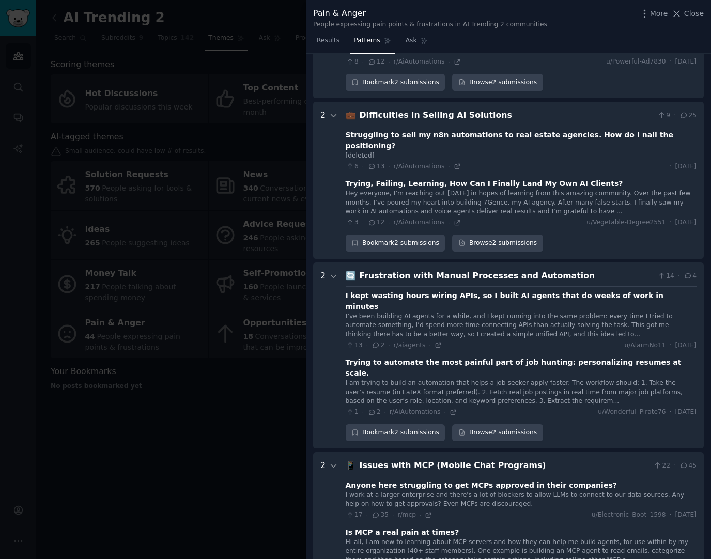
scroll to position [344, 0]
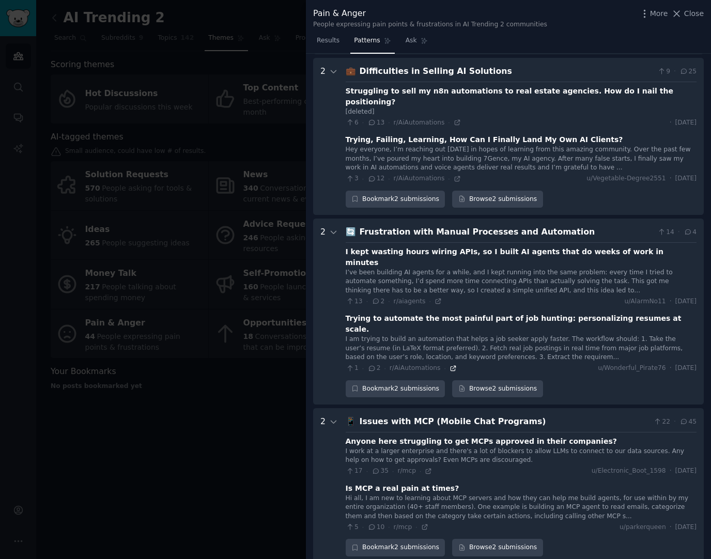
click at [451, 366] on icon at bounding box center [452, 368] width 5 height 5
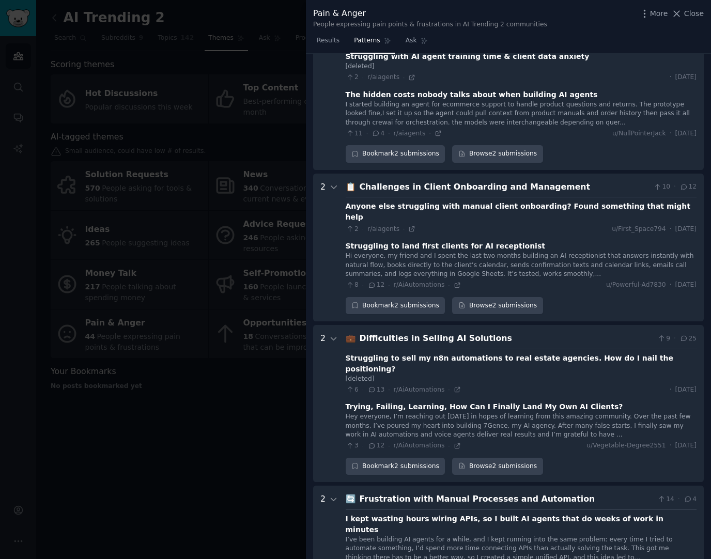
scroll to position [0, 0]
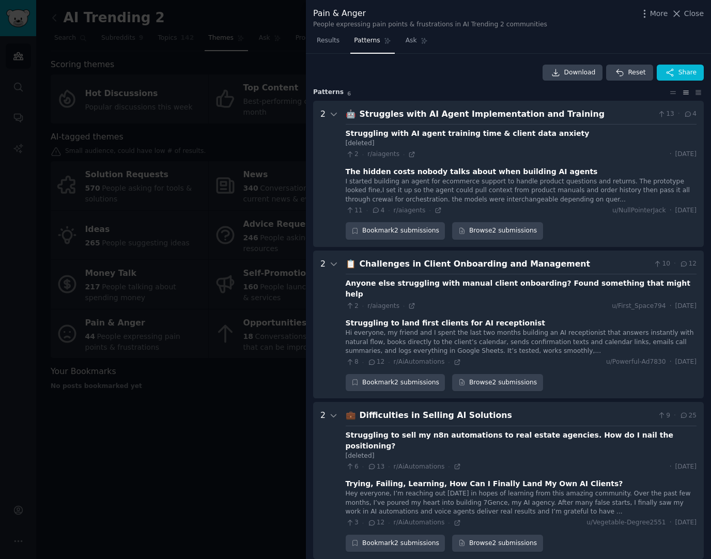
click at [329, 40] on span "Results" at bounding box center [328, 40] width 23 height 9
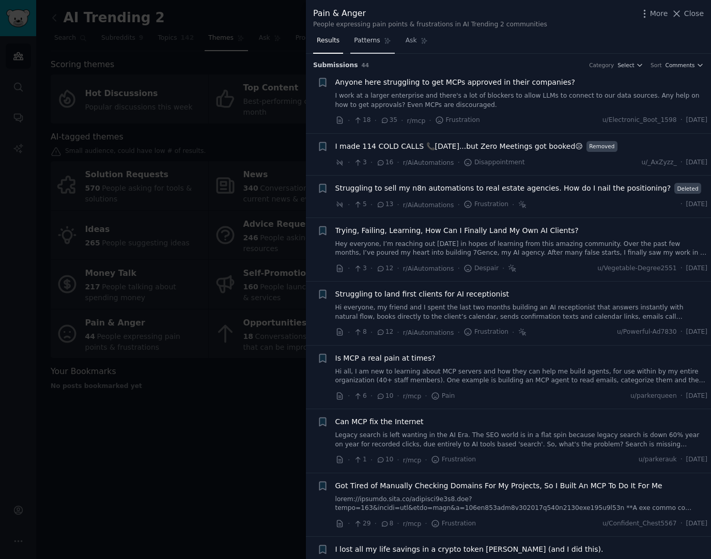
click at [366, 45] on link "Patterns" at bounding box center [372, 43] width 44 height 21
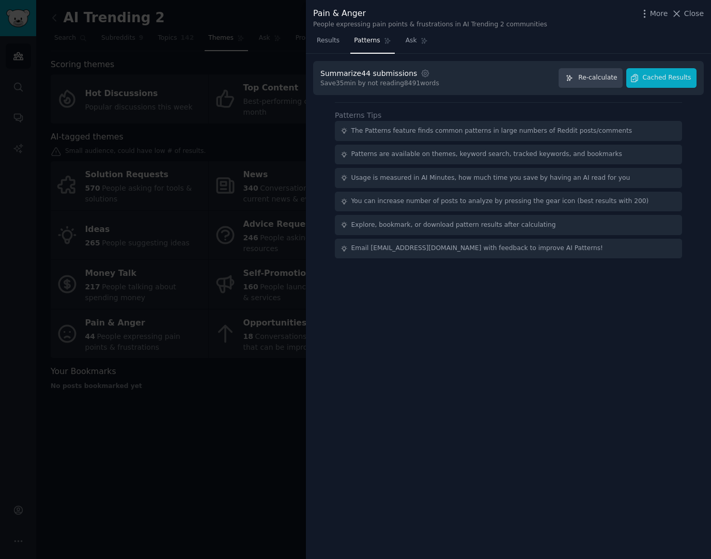
click at [240, 140] on div at bounding box center [355, 279] width 711 height 559
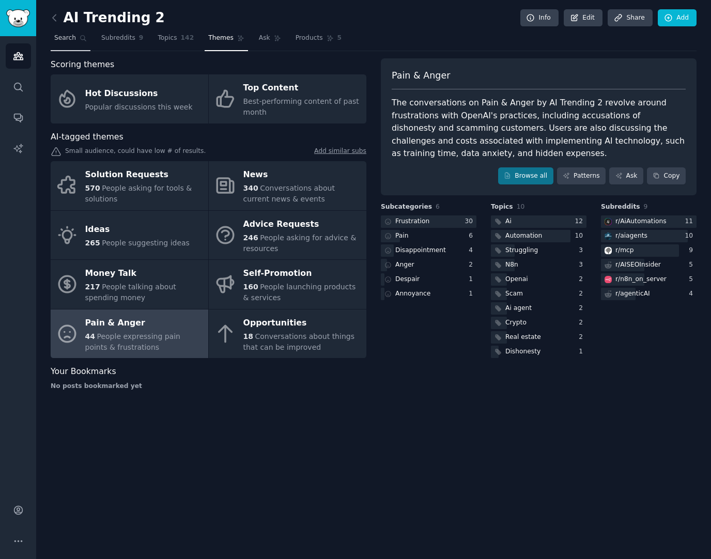
click at [65, 41] on span "Search" at bounding box center [65, 38] width 22 height 9
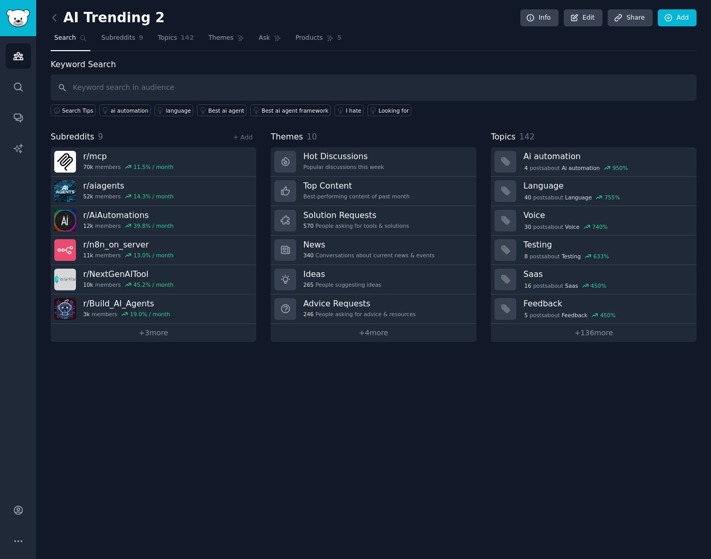
click at [131, 87] on input "text" at bounding box center [374, 87] width 646 height 26
click at [56, 15] on icon at bounding box center [54, 17] width 11 height 11
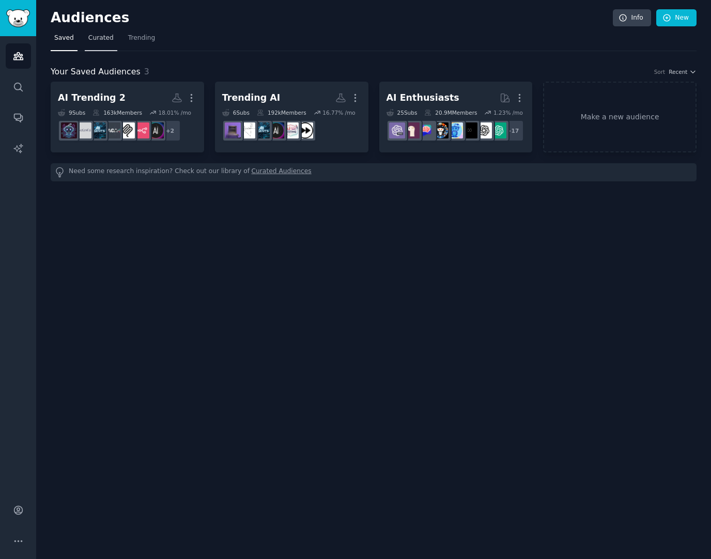
click at [102, 40] on span "Curated" at bounding box center [100, 38] width 25 height 9
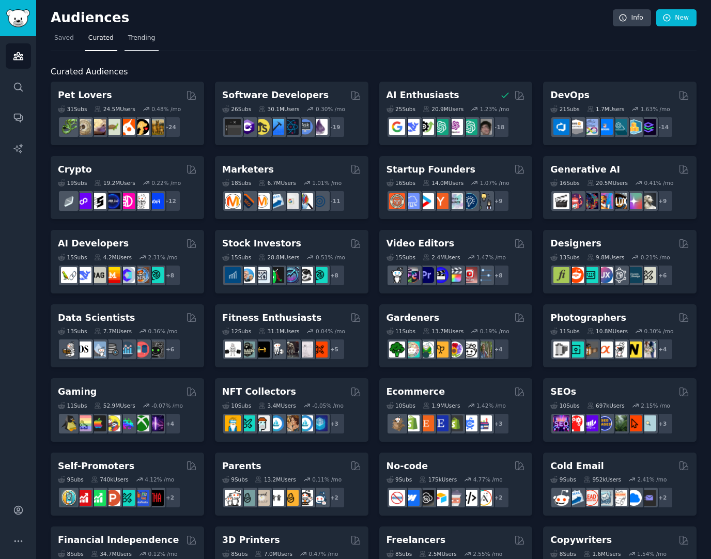
click at [138, 38] on span "Trending" at bounding box center [141, 38] width 27 height 9
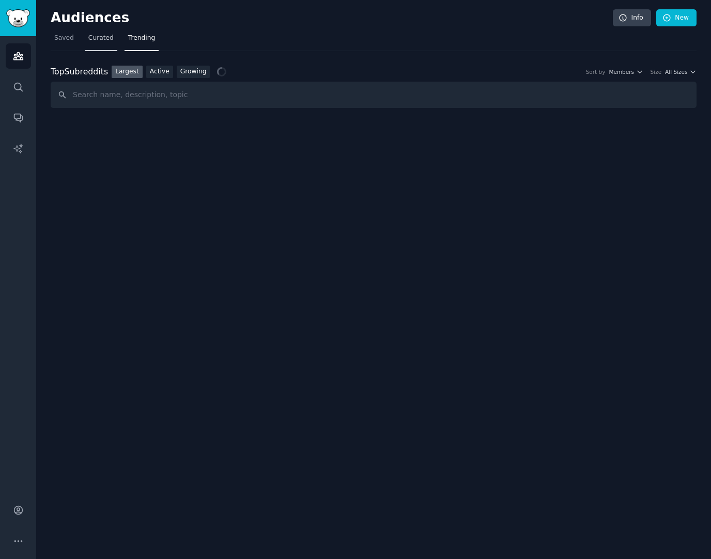
click at [93, 41] on span "Curated" at bounding box center [100, 38] width 25 height 9
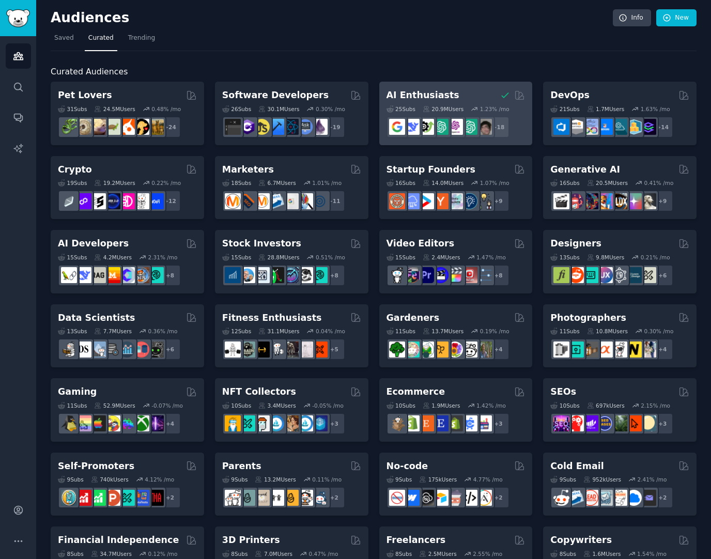
click at [474, 91] on div "AI Enthusiasts You have already saved this curated audience" at bounding box center [455, 95] width 139 height 13
click at [449, 97] on h2 "AI Enthusiasts" at bounding box center [422, 95] width 73 height 13
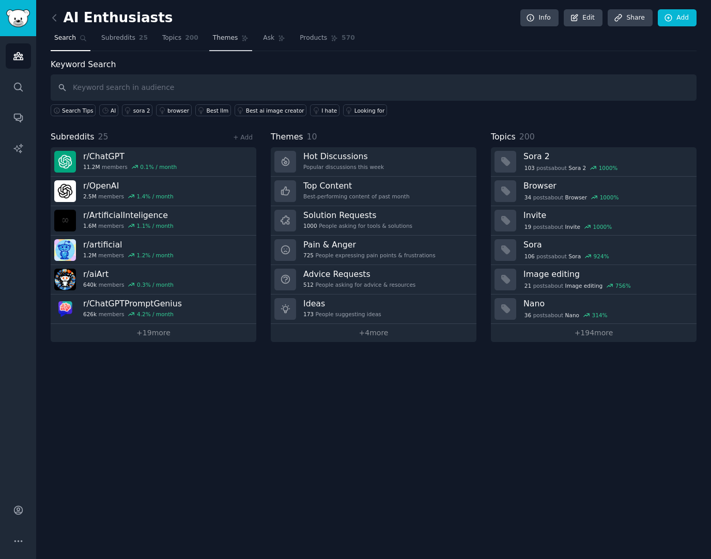
click at [224, 40] on span "Themes" at bounding box center [225, 38] width 25 height 9
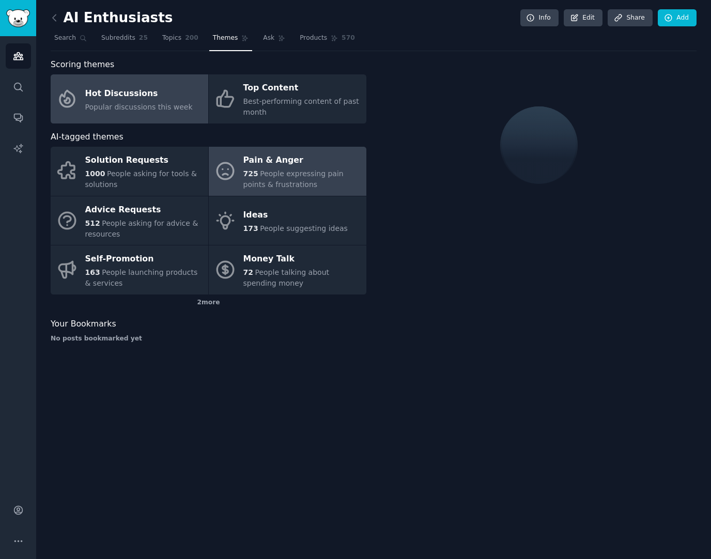
click at [285, 172] on span "People expressing pain points & frustrations" at bounding box center [293, 178] width 100 height 19
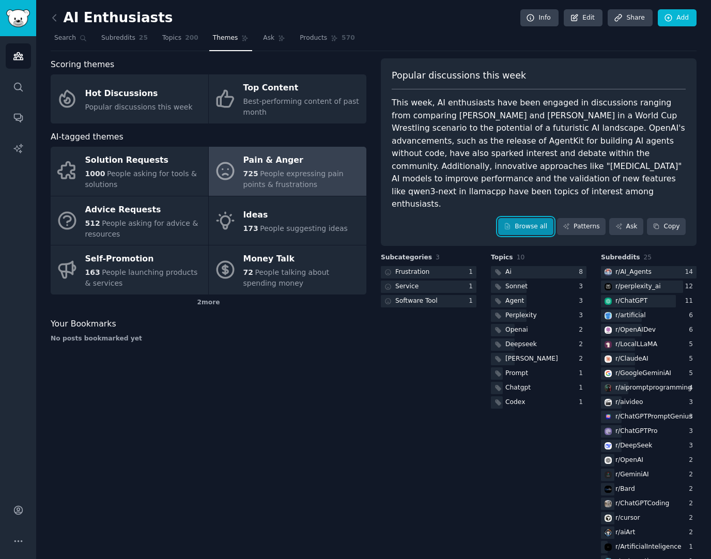
click at [530, 222] on link "Browse all" at bounding box center [525, 227] width 55 height 18
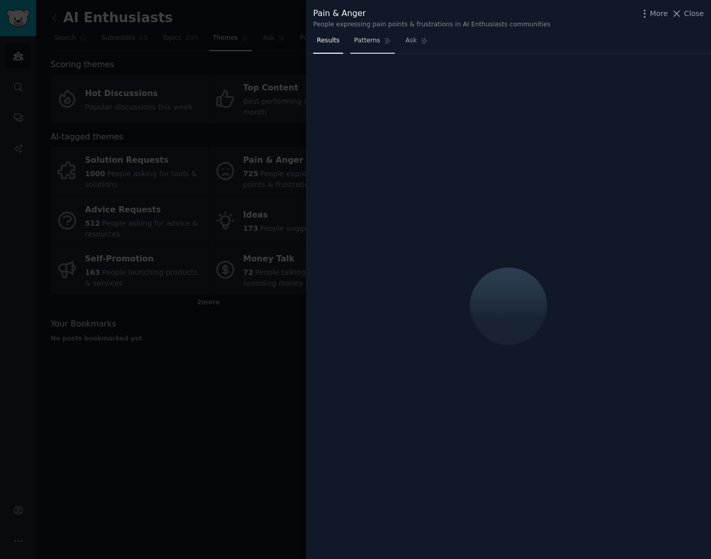
click at [365, 45] on link "Patterns" at bounding box center [372, 43] width 44 height 21
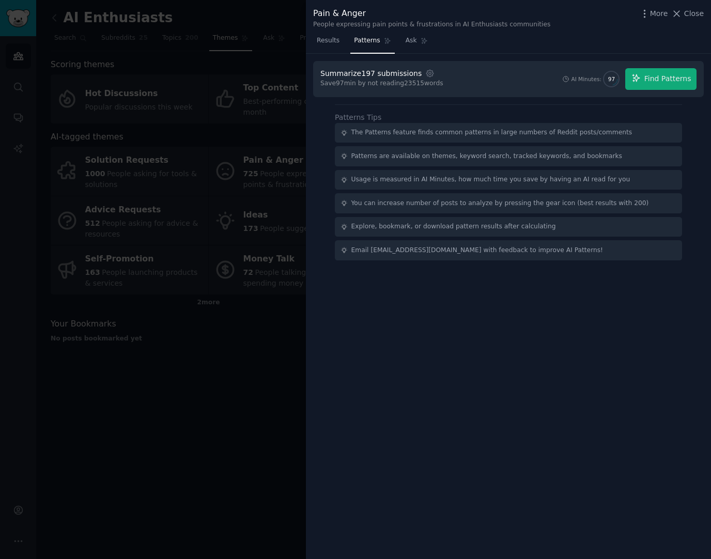
click at [592, 376] on div "Summarize 197 submissions Settings Save 97 min by not reading 23515 words AI Mi…" at bounding box center [508, 307] width 405 height 506
click at [659, 81] on span "Find Patterns" at bounding box center [667, 78] width 47 height 11
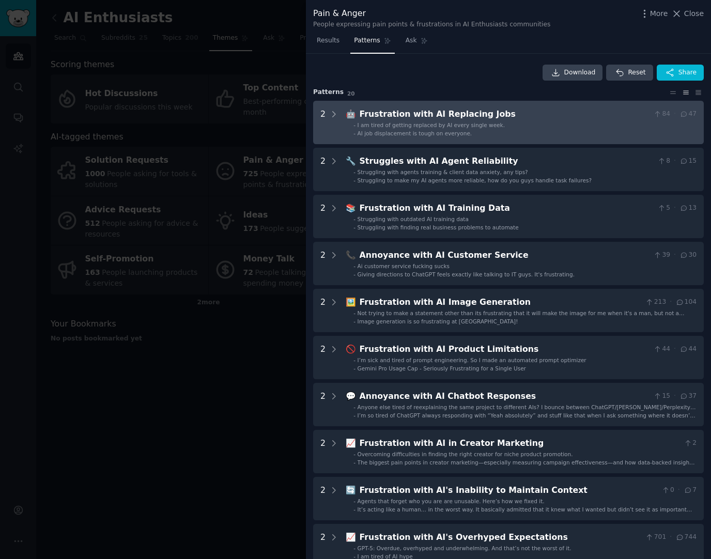
click at [511, 135] on li "- AI job displacement is tough on everyone." at bounding box center [524, 133] width 343 height 7
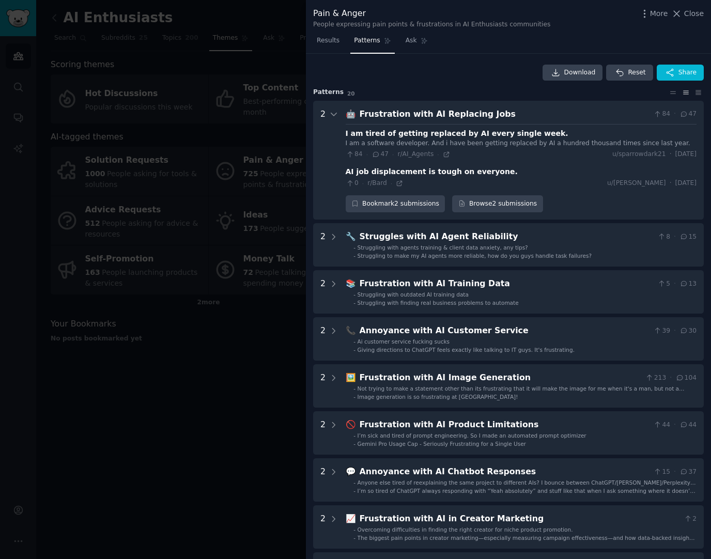
click at [581, 113] on div "Frustration with AI Replacing Jobs" at bounding box center [504, 114] width 290 height 13
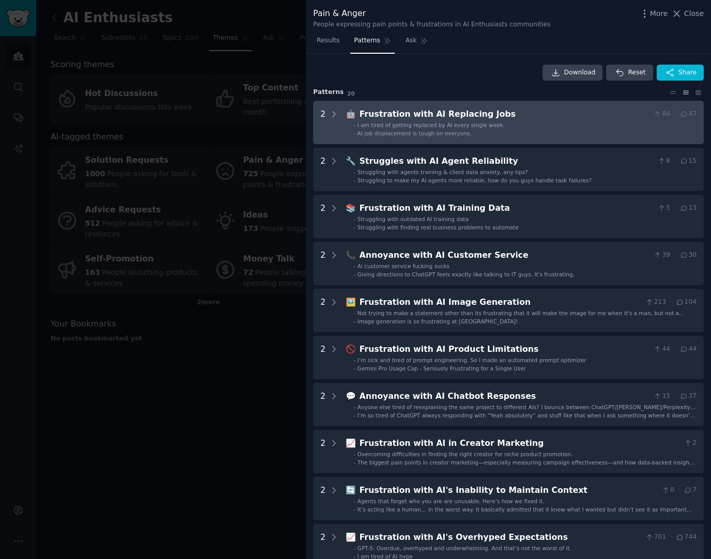
click at [581, 113] on div "Frustration with AI Replacing Jobs" at bounding box center [504, 114] width 290 height 13
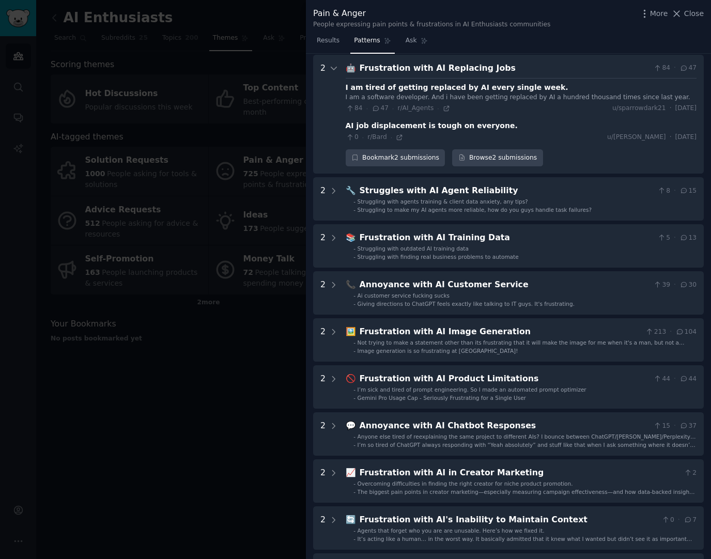
scroll to position [46, 0]
click at [569, 67] on div "Frustration with AI Replacing Jobs" at bounding box center [504, 67] width 290 height 13
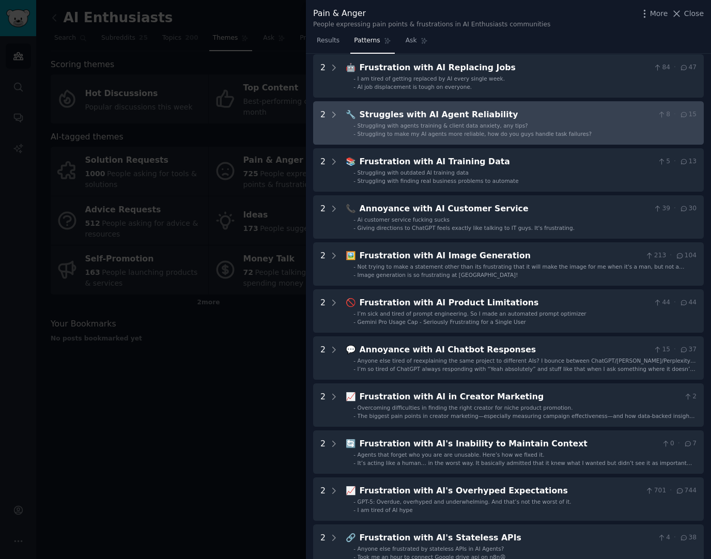
click at [558, 127] on li "- Struggling with agents training & client data anxiety, any tips?" at bounding box center [524, 125] width 343 height 7
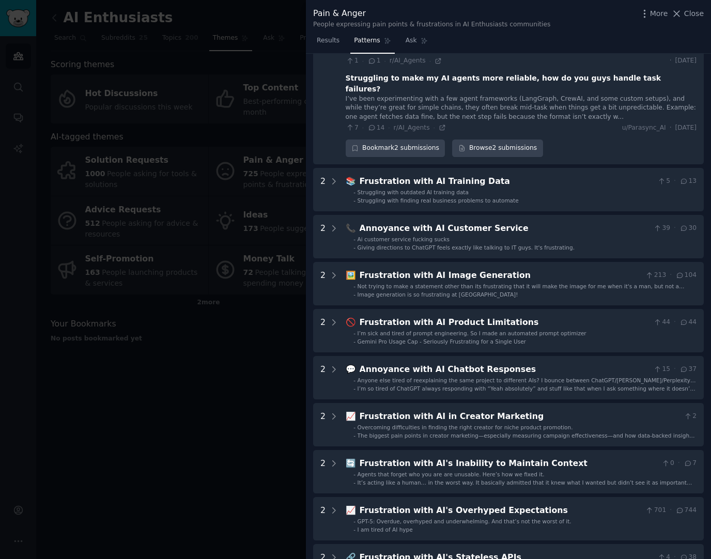
scroll to position [163, 0]
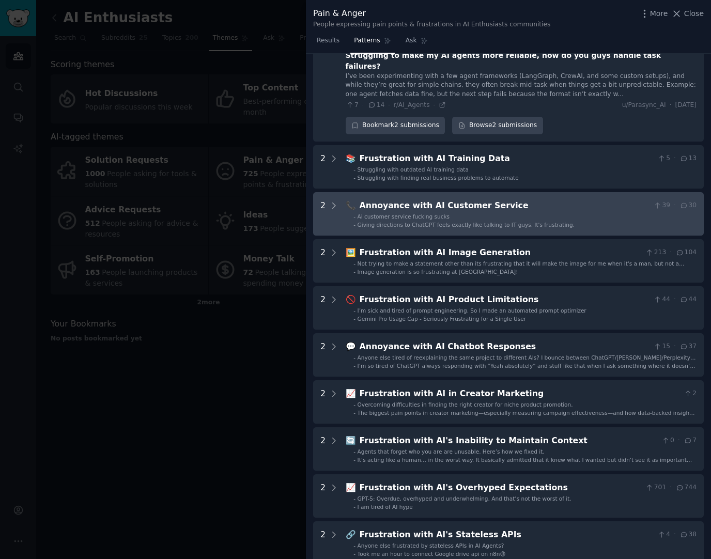
click at [540, 218] on Service "2 📞 Annoyance with AI Customer Service 39 · 30 - Ai customer service fucking su…" at bounding box center [508, 213] width 390 height 43
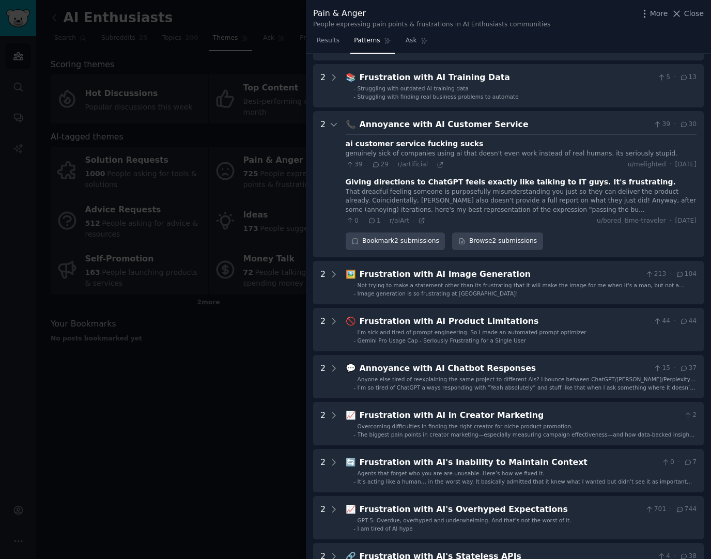
scroll to position [222, 0]
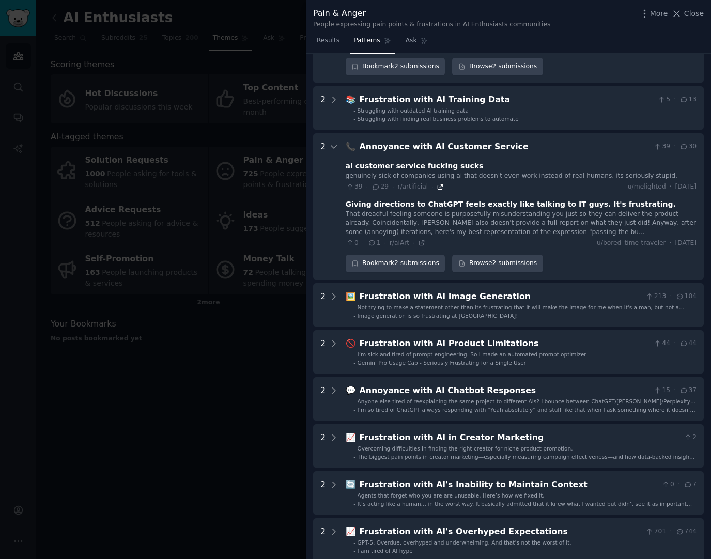
click at [439, 183] on icon at bounding box center [439, 186] width 7 height 7
click at [420, 239] on icon at bounding box center [421, 242] width 7 height 7
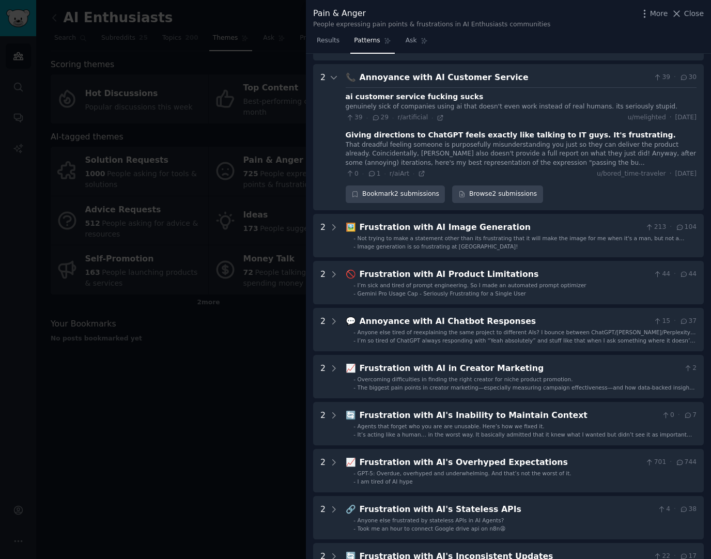
scroll to position [360, 0]
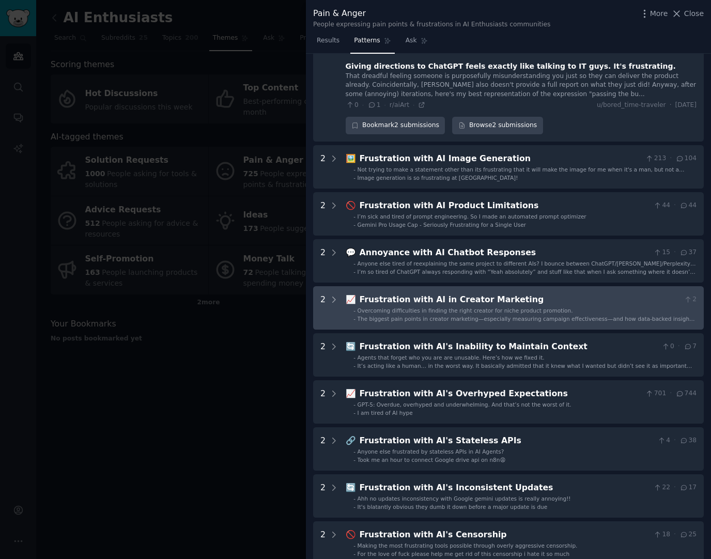
click at [565, 293] on div "Frustration with AI in Creator Marketing" at bounding box center [519, 299] width 320 height 13
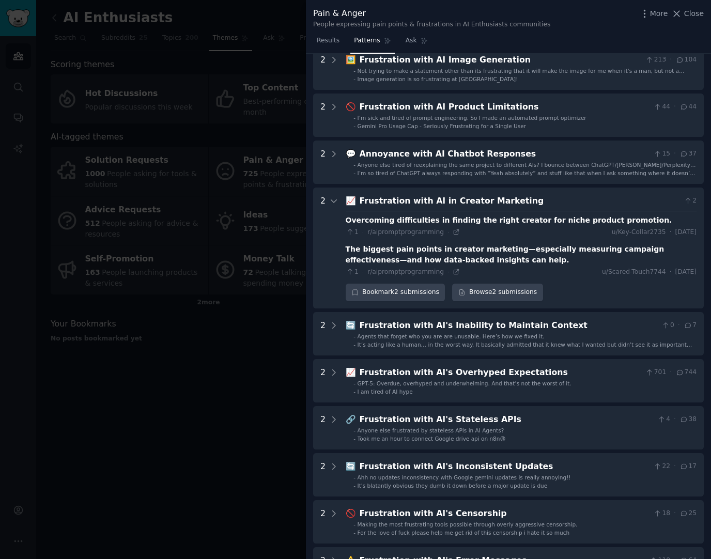
scroll to position [445, 0]
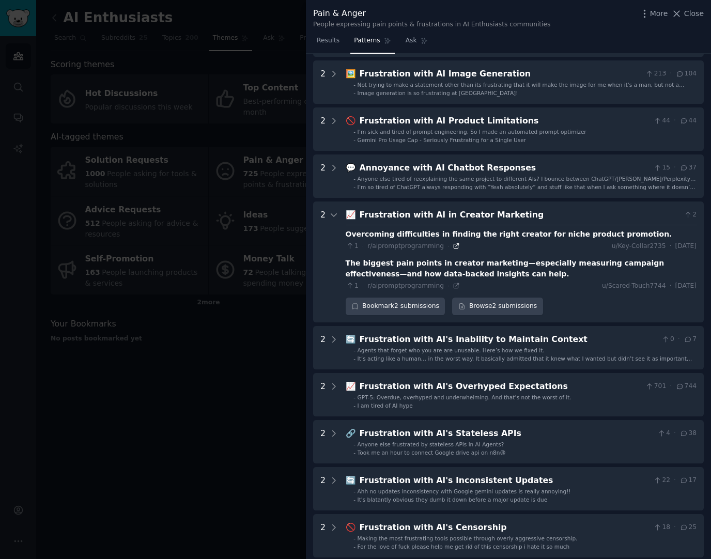
click at [454, 244] on icon at bounding box center [456, 246] width 5 height 5
click at [454, 284] on icon at bounding box center [456, 286] width 5 height 5
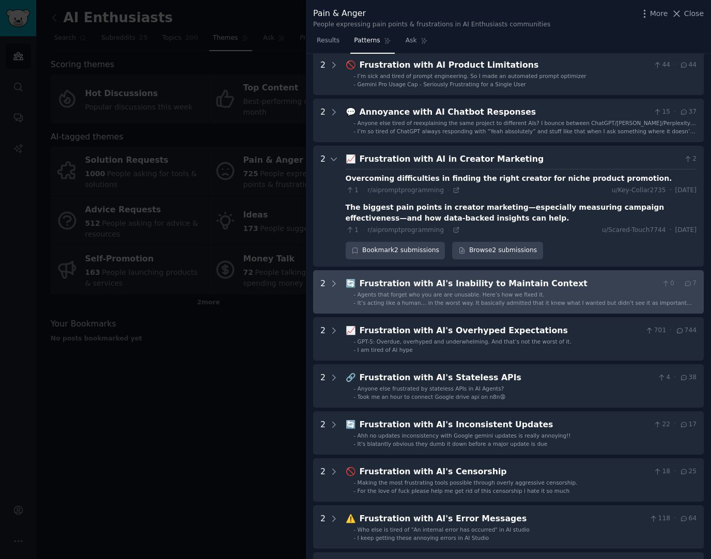
scroll to position [583, 0]
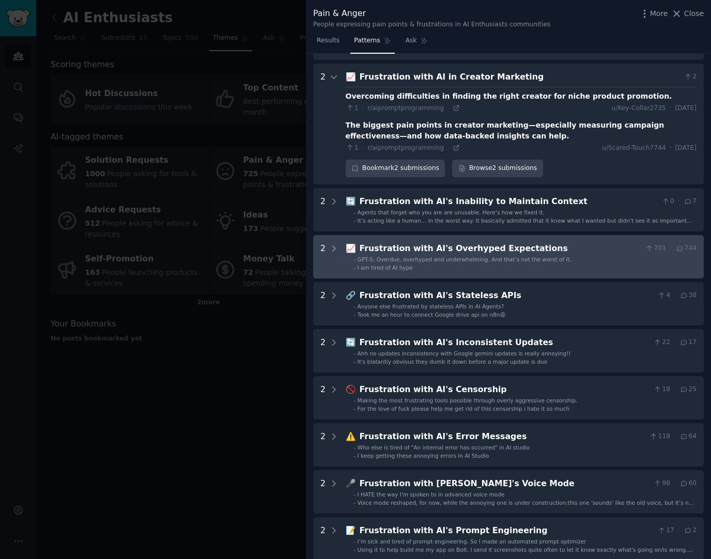
click at [546, 242] on div "Frustration with AI's Overhyped Expectations" at bounding box center [500, 248] width 282 height 13
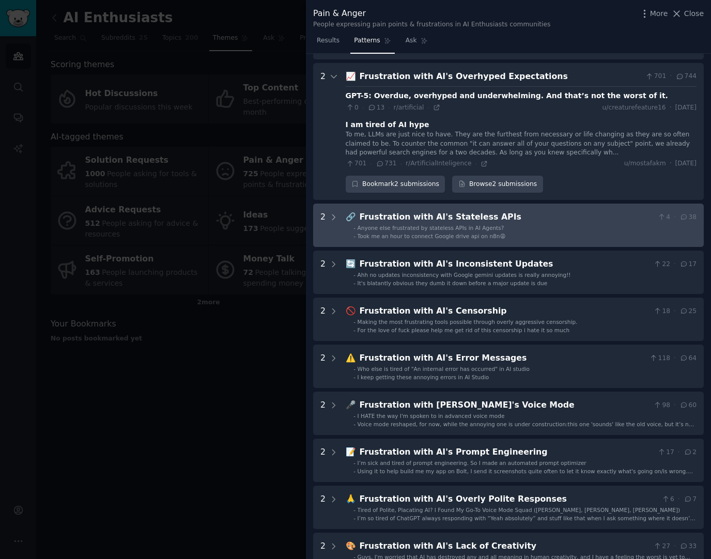
scroll to position [686, 0]
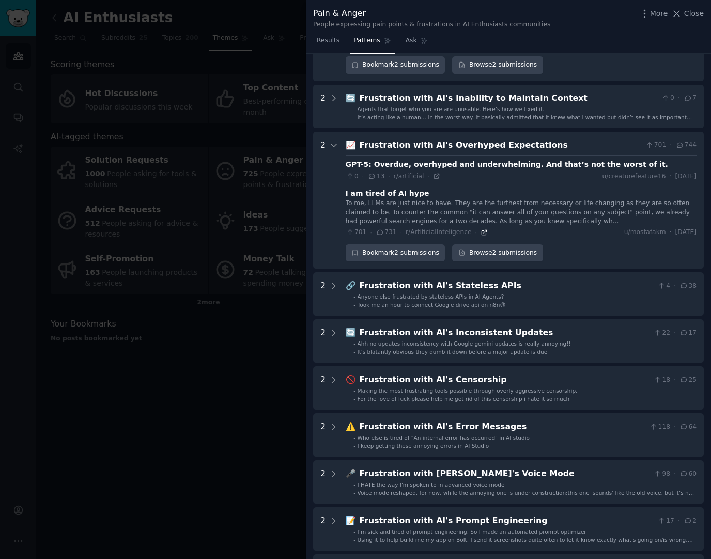
click at [480, 229] on icon at bounding box center [483, 232] width 7 height 7
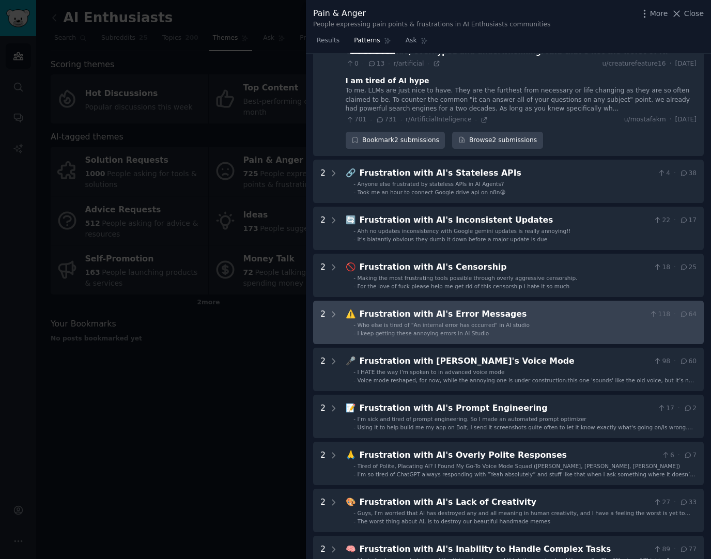
scroll to position [823, 0]
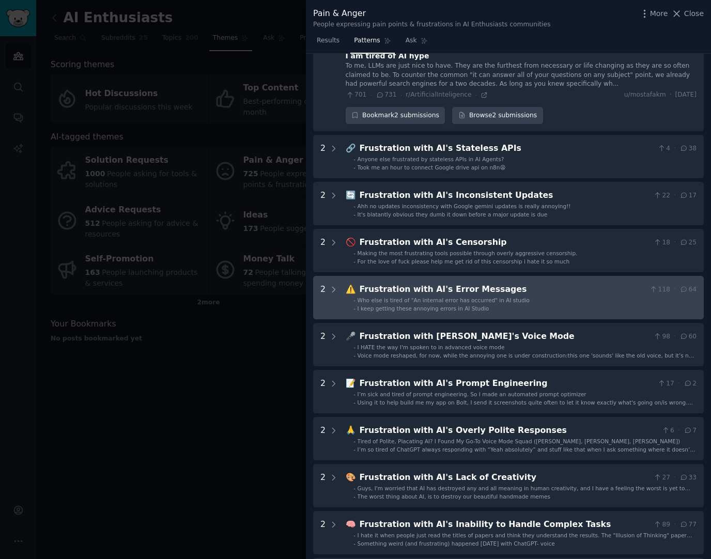
click at [536, 305] on li "- I keep getting these annoying errors in AI Studio" at bounding box center [524, 308] width 343 height 7
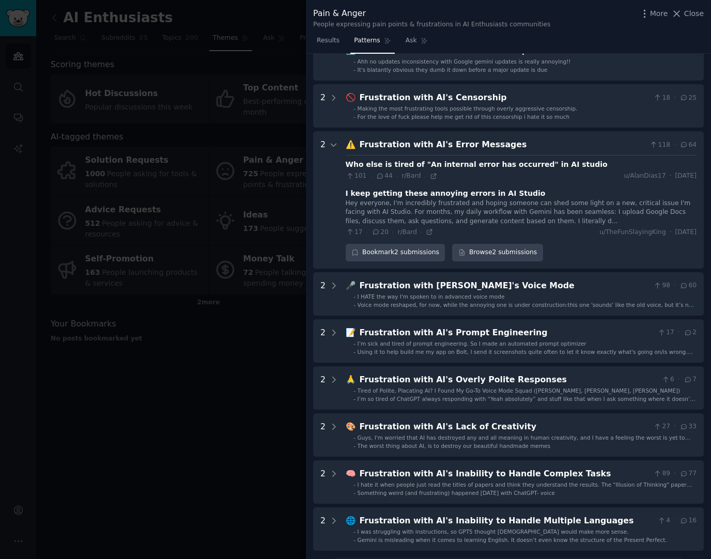
scroll to position [1037, 0]
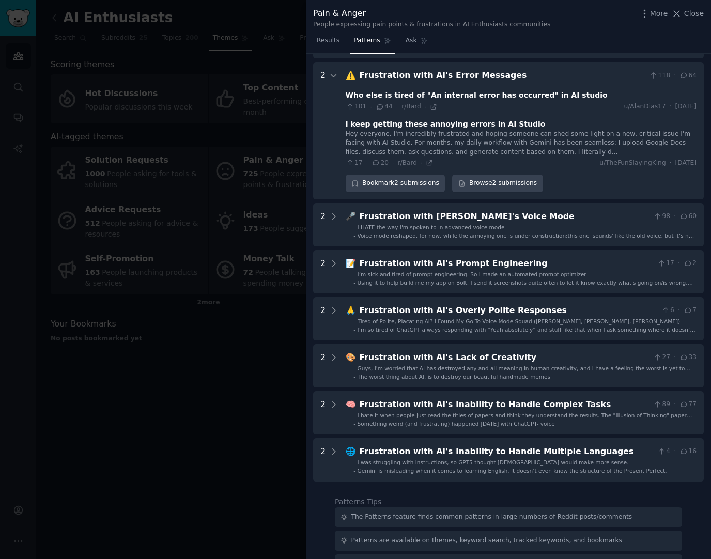
drag, startPoint x: 198, startPoint y: 377, endPoint x: 202, endPoint y: 364, distance: 14.0
click at [198, 372] on div at bounding box center [355, 279] width 711 height 559
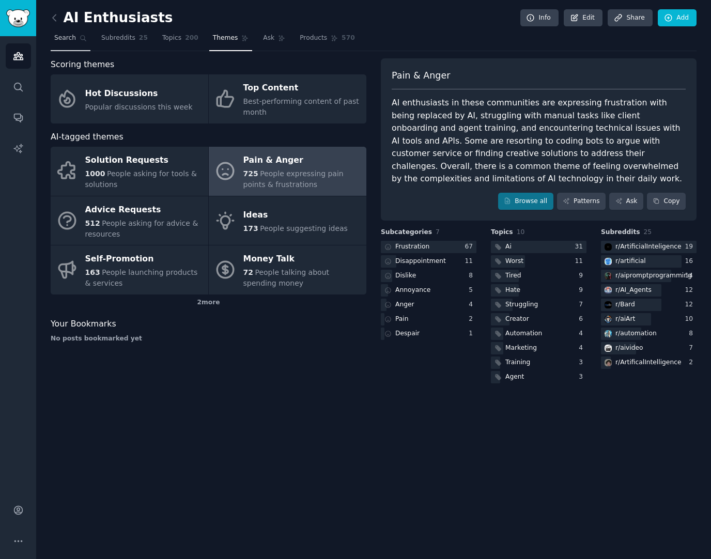
click at [60, 44] on link "Search" at bounding box center [71, 40] width 40 height 21
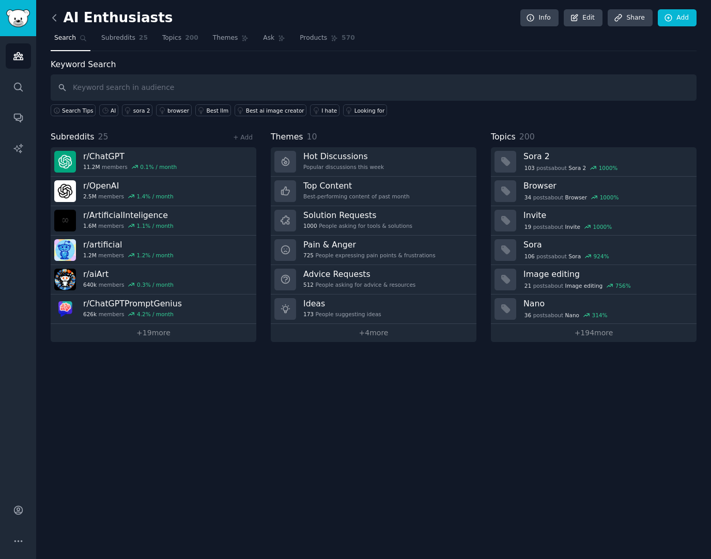
click at [51, 21] on icon at bounding box center [54, 17] width 11 height 11
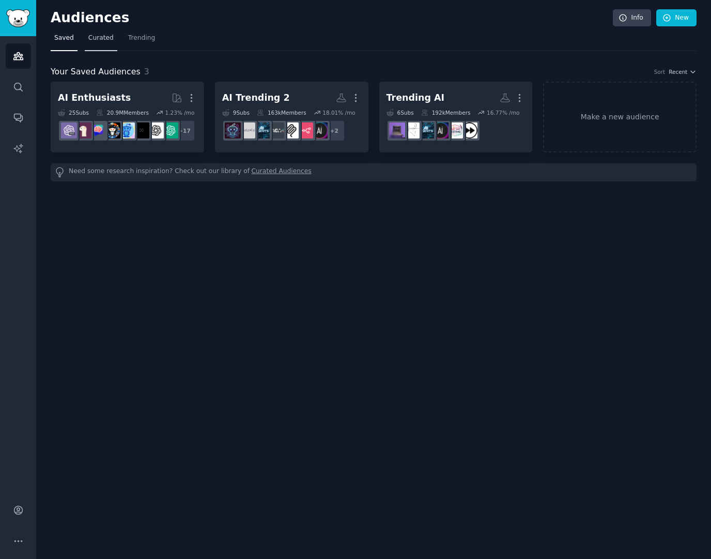
click at [98, 44] on link "Curated" at bounding box center [101, 40] width 33 height 21
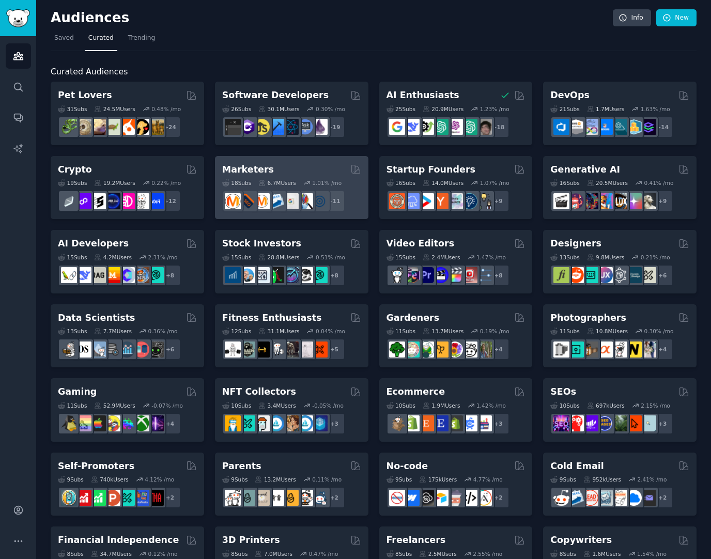
click at [312, 166] on div "Marketers Curated by GummySearch" at bounding box center [291, 169] width 139 height 13
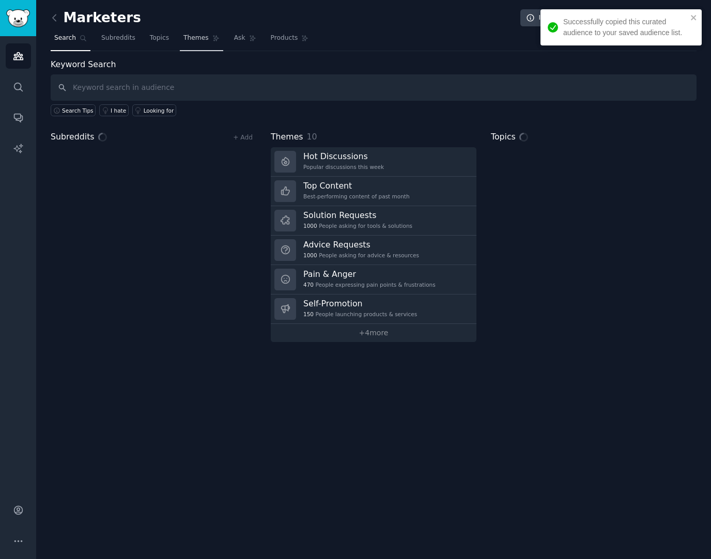
click at [193, 44] on link "Themes" at bounding box center [201, 40] width 43 height 21
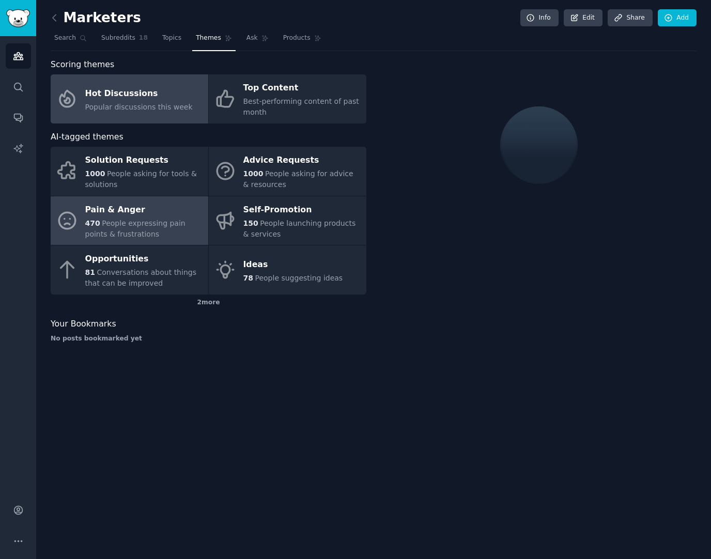
click at [169, 219] on span "People expressing pain points & frustrations" at bounding box center [135, 228] width 100 height 19
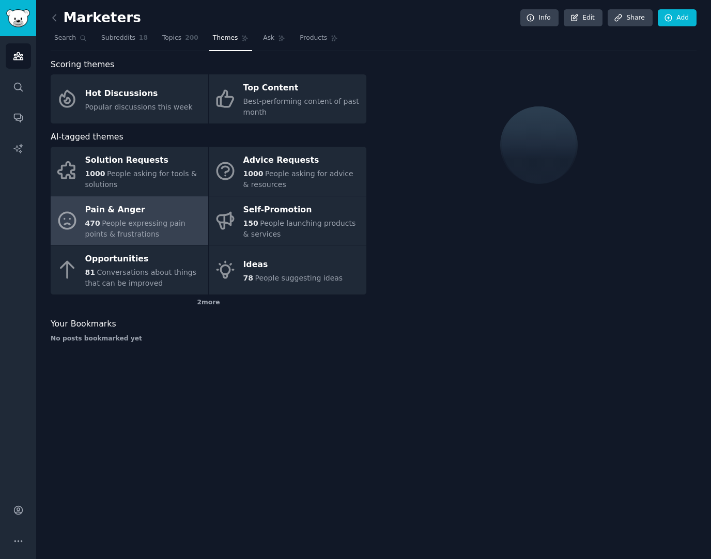
click at [136, 213] on div "Pain & Anger" at bounding box center [144, 209] width 118 height 17
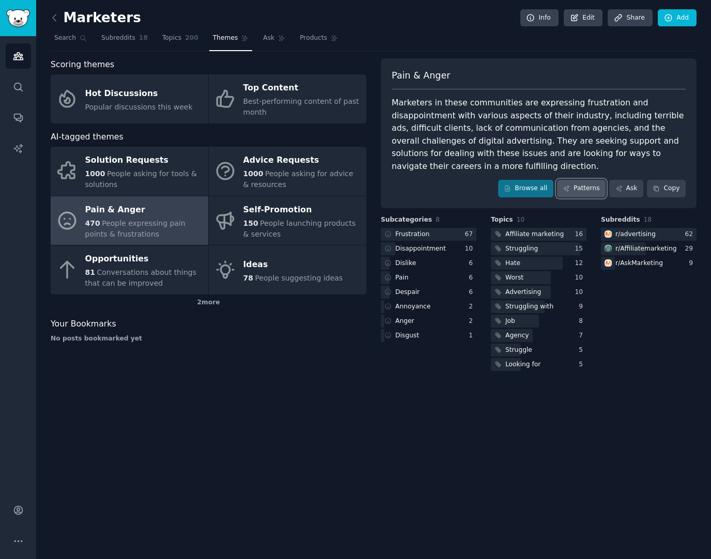
click at [584, 189] on link "Patterns" at bounding box center [581, 189] width 49 height 18
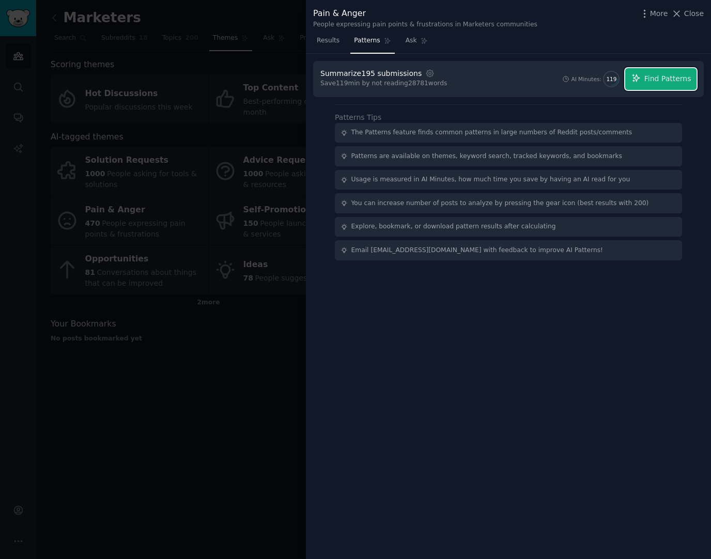
drag, startPoint x: 666, startPoint y: 81, endPoint x: 613, endPoint y: 1, distance: 96.1
click at [666, 75] on span "Find Patterns" at bounding box center [667, 78] width 47 height 11
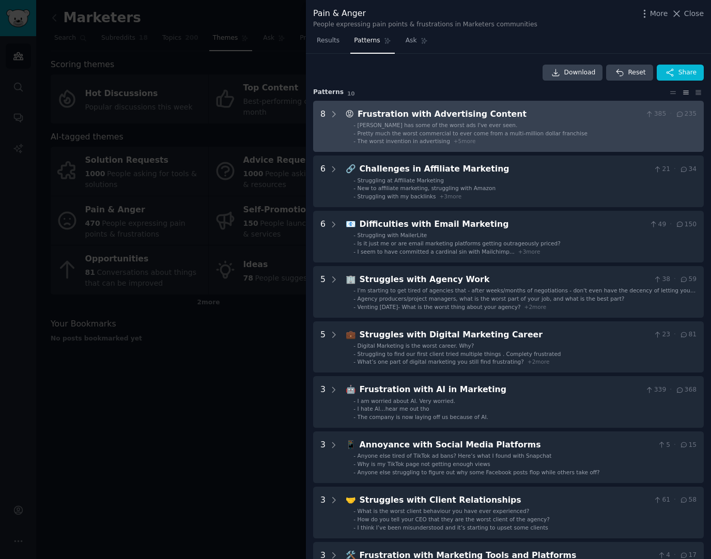
click at [506, 121] on li "- Gushers has some of the worst ads I've ever seen." at bounding box center [524, 124] width 343 height 7
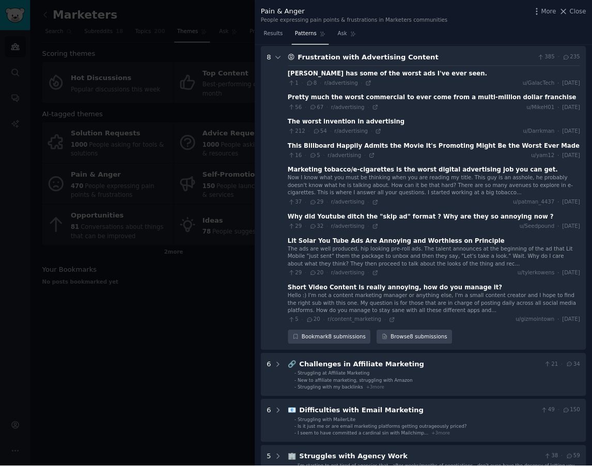
scroll to position [46, 0]
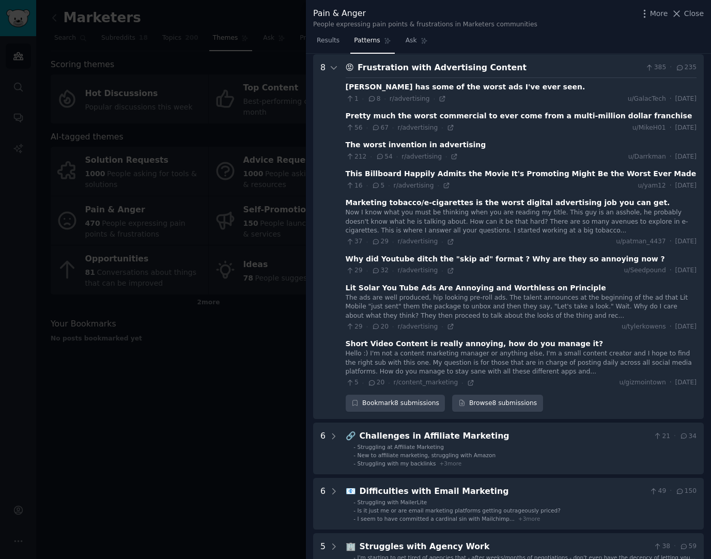
click at [506, 65] on div "Frustration with Advertising Content" at bounding box center [499, 67] width 284 height 13
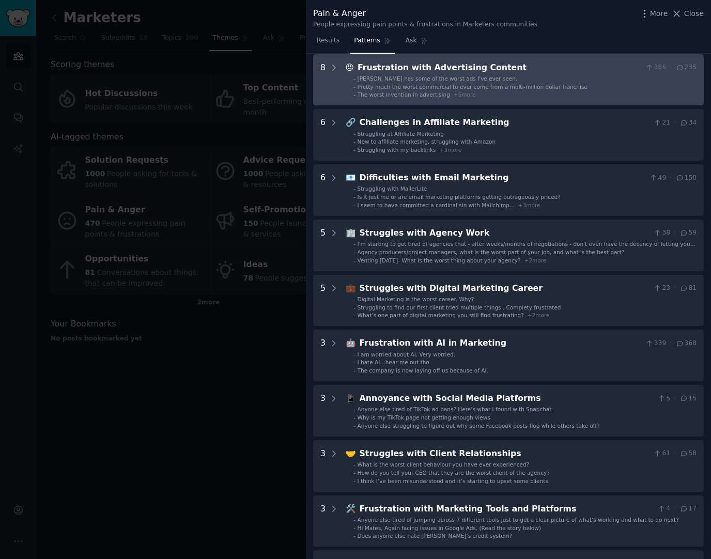
click at [506, 65] on div "Frustration with Advertising Content" at bounding box center [499, 67] width 284 height 13
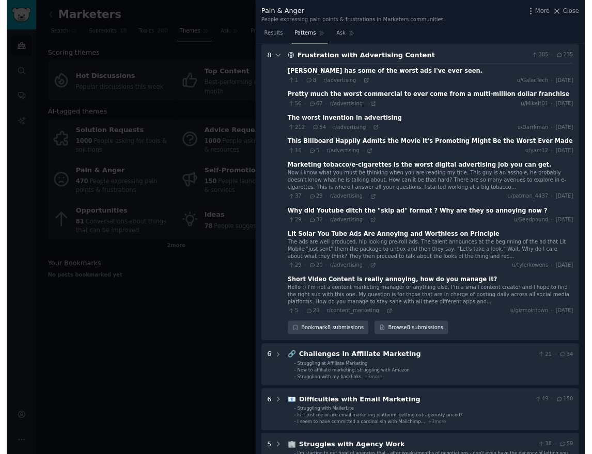
scroll to position [47, 0]
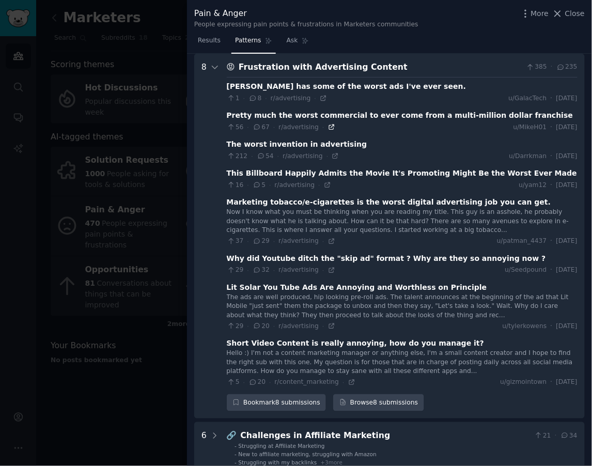
click at [328, 126] on icon at bounding box center [331, 126] width 7 height 7
click at [332, 157] on icon at bounding box center [335, 155] width 7 height 7
click at [324, 184] on icon at bounding box center [327, 184] width 7 height 7
click at [329, 243] on icon at bounding box center [331, 241] width 5 height 5
drag, startPoint x: 280, startPoint y: 200, endPoint x: 295, endPoint y: 199, distance: 14.5
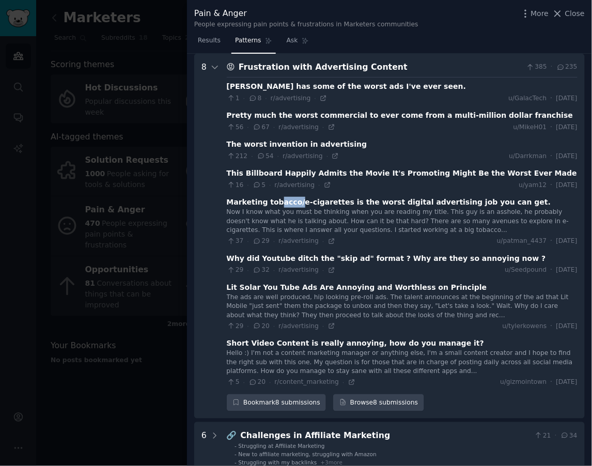
click at [299, 200] on div "Marketing tobacco/e-cigarettes is the worst digital advertising job you can get." at bounding box center [389, 202] width 324 height 11
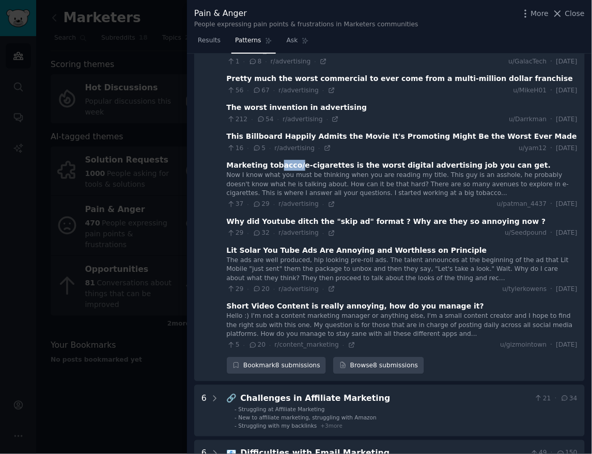
scroll to position [104, 0]
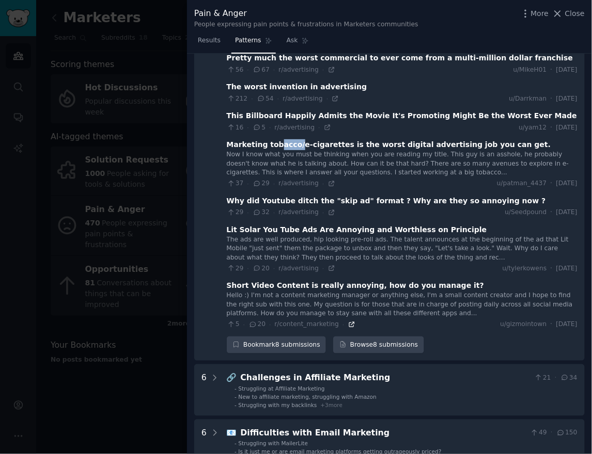
click at [349, 324] on icon at bounding box center [351, 324] width 7 height 7
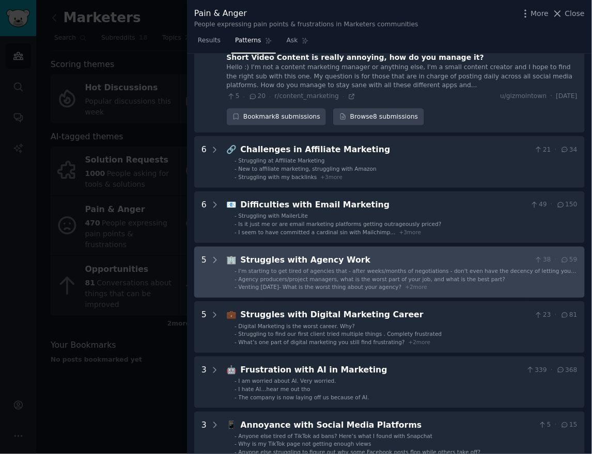
scroll to position [334, 0]
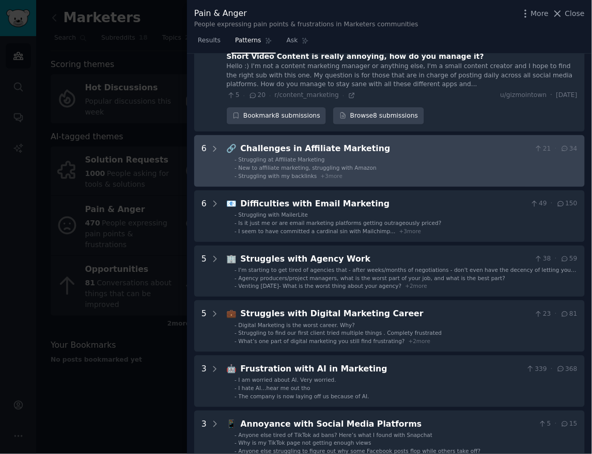
click at [373, 166] on li "- New to affiliate marketing, struggling with Amazon" at bounding box center [405, 167] width 343 height 7
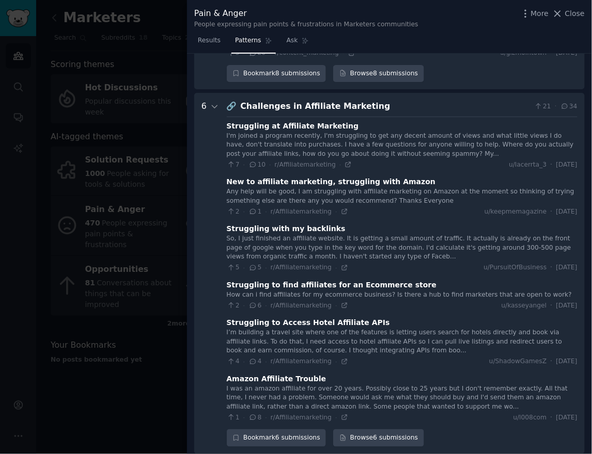
scroll to position [358, 0]
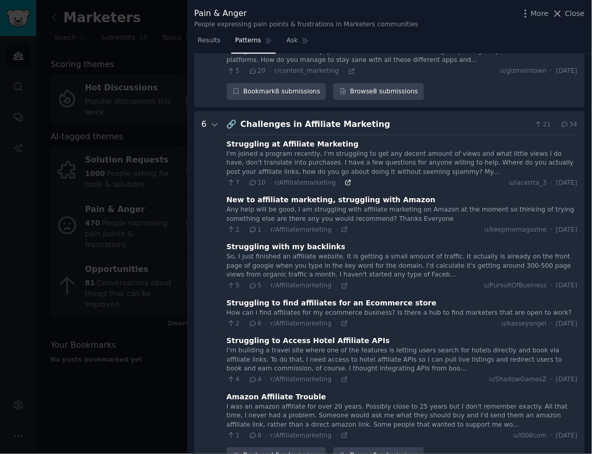
click at [346, 179] on icon at bounding box center [347, 182] width 7 height 7
click at [341, 286] on icon at bounding box center [344, 286] width 7 height 7
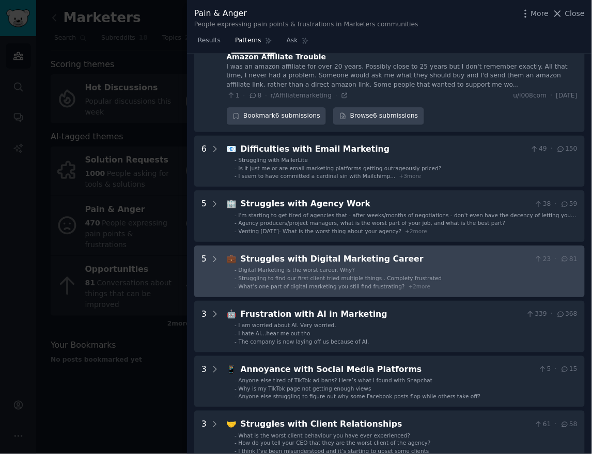
scroll to position [702, 0]
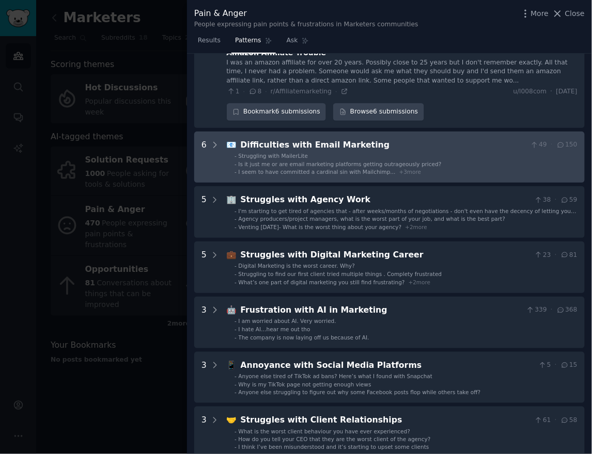
click at [357, 149] on div "Difficulties with Email Marketing" at bounding box center [384, 145] width 286 height 13
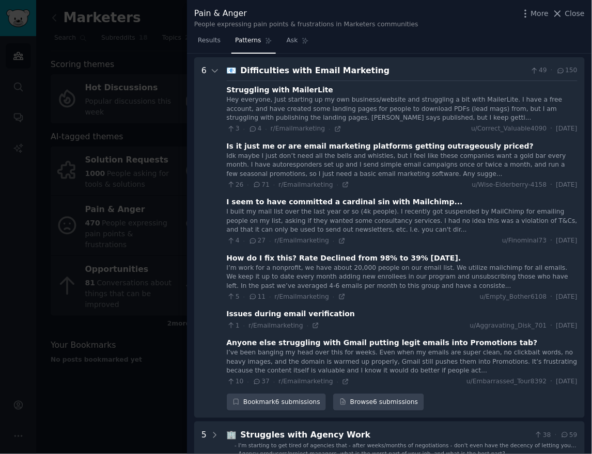
scroll to position [780, 0]
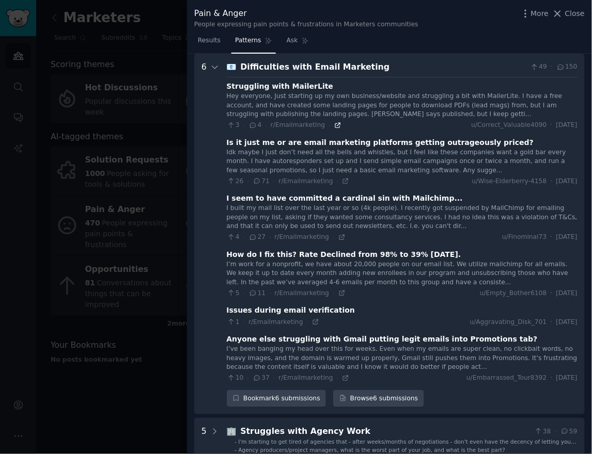
click at [335, 123] on icon at bounding box center [337, 125] width 5 height 5
click at [337, 185] on div "26 · 71 · r/Emailmarketing ·" at bounding box center [288, 181] width 123 height 9
click at [343, 181] on icon at bounding box center [345, 181] width 5 height 5
click at [339, 293] on icon at bounding box center [341, 293] width 5 height 5
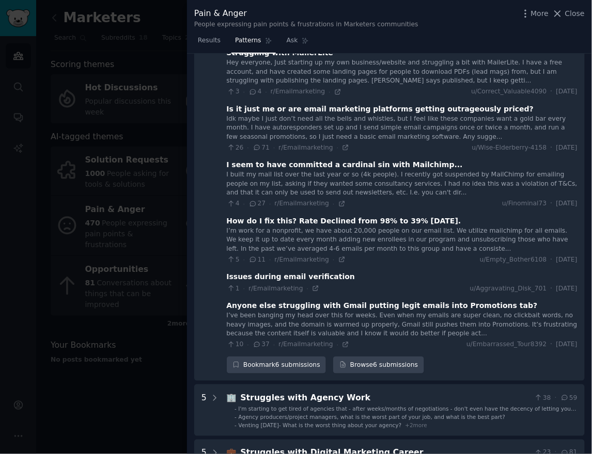
scroll to position [952, 0]
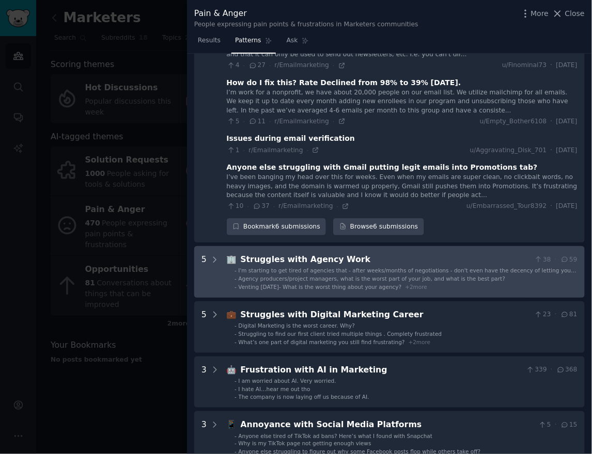
click at [381, 268] on span "I'm starting to get tired of agencies that - after weeks/months of negotiations…" at bounding box center [408, 274] width 338 height 13
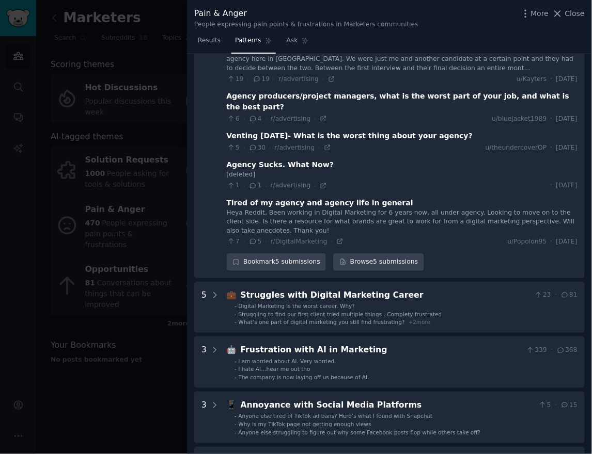
scroll to position [1317, 0]
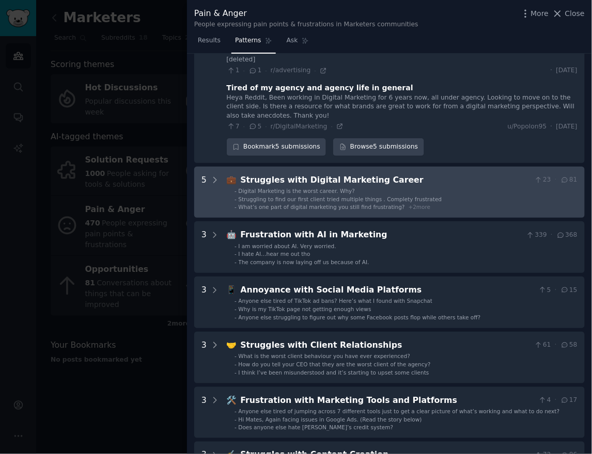
click at [339, 204] on span "What’s one part of digital marketing you still find frustrating?" at bounding box center [322, 207] width 166 height 6
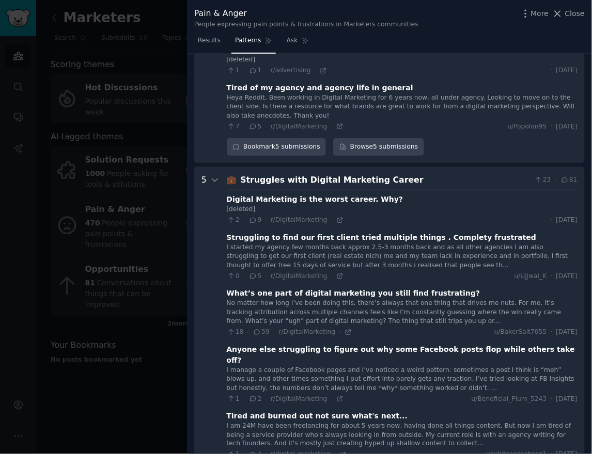
scroll to position [1431, 0]
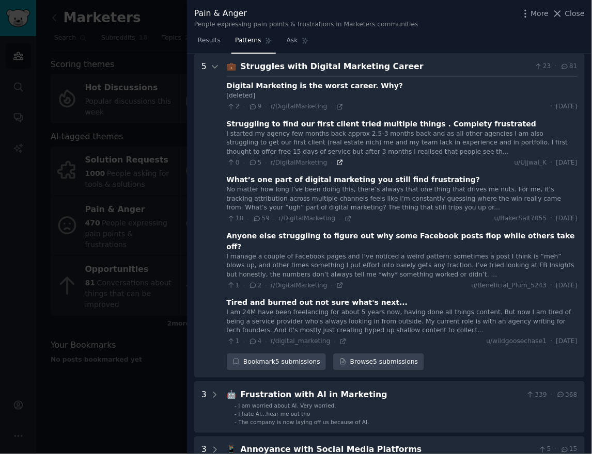
click at [337, 165] on icon at bounding box center [339, 163] width 5 height 5
click at [345, 215] on icon at bounding box center [347, 218] width 7 height 7
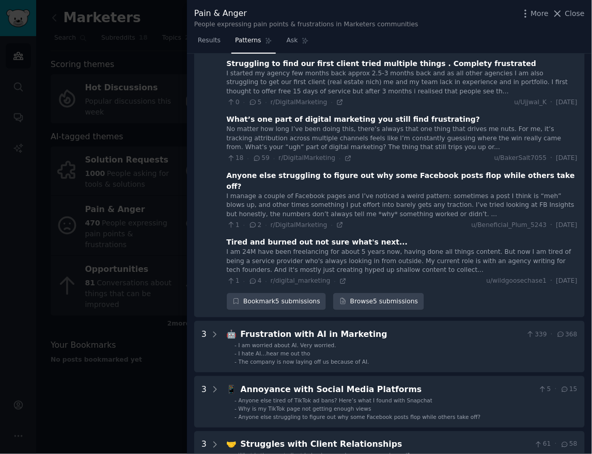
scroll to position [1660, 0]
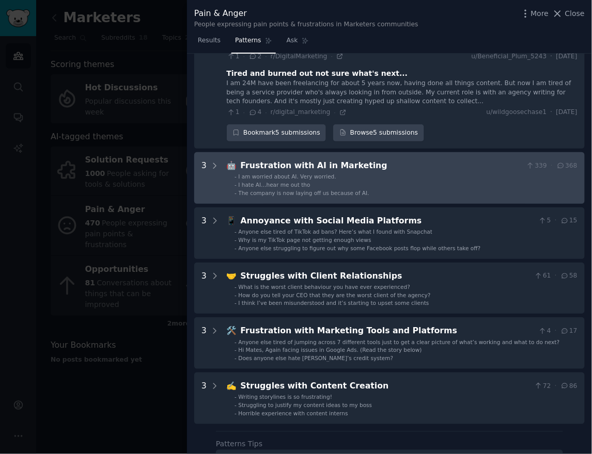
click at [366, 173] on li "- I am worried about AI. Very worried." at bounding box center [405, 176] width 343 height 7
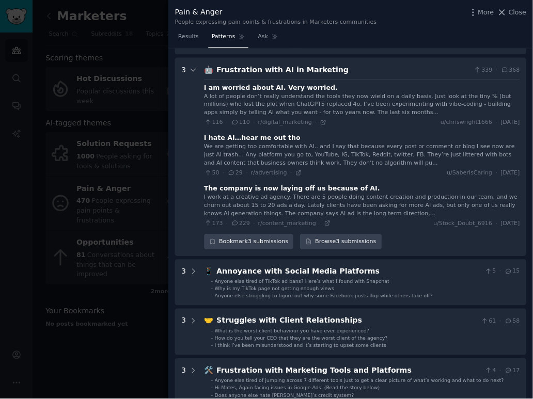
scroll to position [1749, 0]
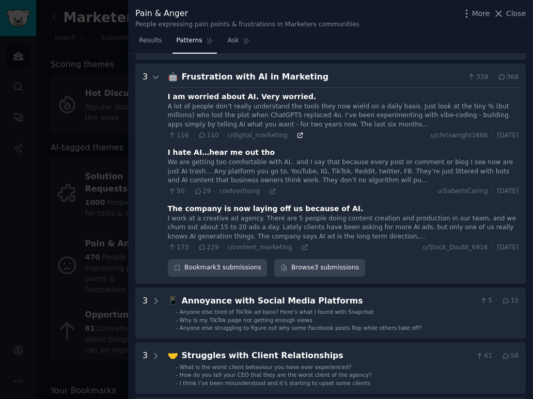
click at [296, 132] on icon at bounding box center [299, 135] width 7 height 7
click at [269, 188] on icon at bounding box center [272, 191] width 7 height 7
click at [301, 244] on icon at bounding box center [304, 247] width 7 height 7
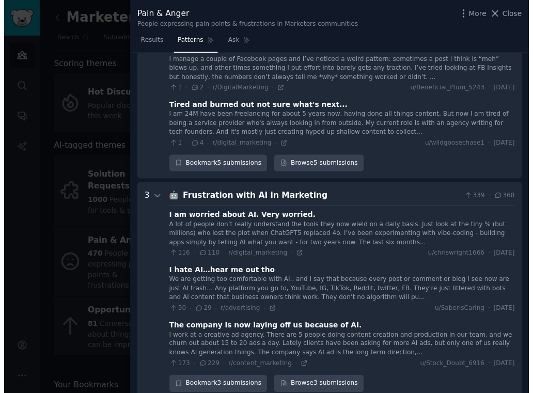
scroll to position [1646, 0]
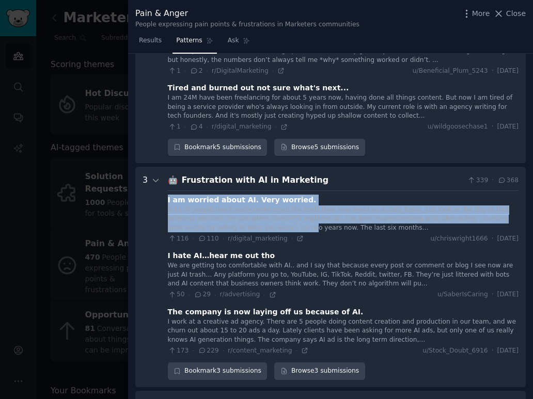
drag, startPoint x: 295, startPoint y: 216, endPoint x: 164, endPoint y: 191, distance: 133.0
click at [164, 191] on Marketing "3 🤖 Frustration with AI in Marketing 339 · 368 I am worried about AI. Very worr…" at bounding box center [330, 277] width 390 height 221
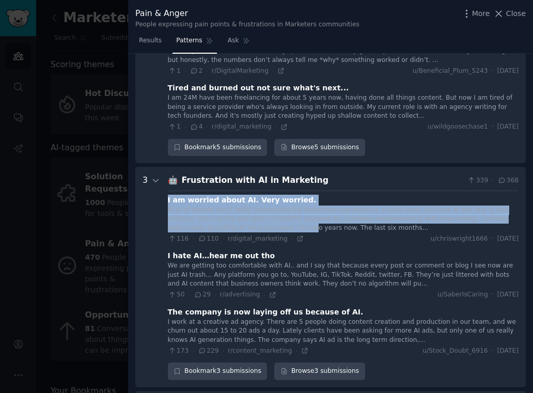
click at [303, 206] on div "A lot of people don’t really understand the tools they now wield on a daily bas…" at bounding box center [343, 219] width 351 height 27
drag, startPoint x: 401, startPoint y: 218, endPoint x: 167, endPoint y: 182, distance: 236.7
click at [168, 191] on div "I am worried about AI. Very worried. A lot of people don’t really understand th…" at bounding box center [343, 273] width 351 height 165
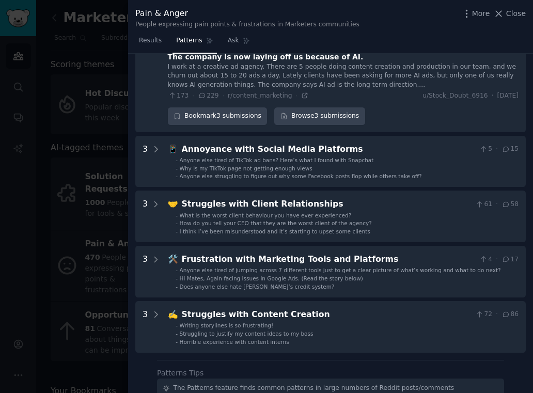
scroll to position [1904, 0]
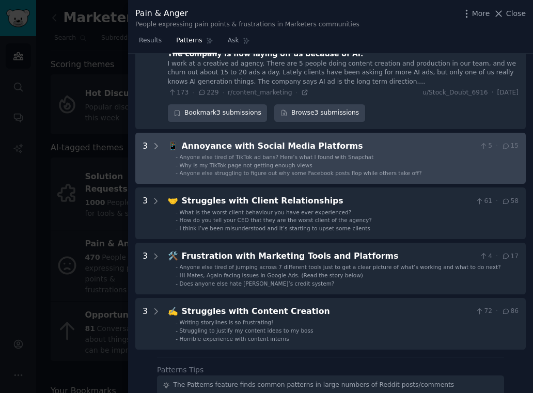
click at [310, 154] on span "Anyone else tired of TikTok ad bans? Here’s what I found with Snapchat" at bounding box center [277, 157] width 194 height 6
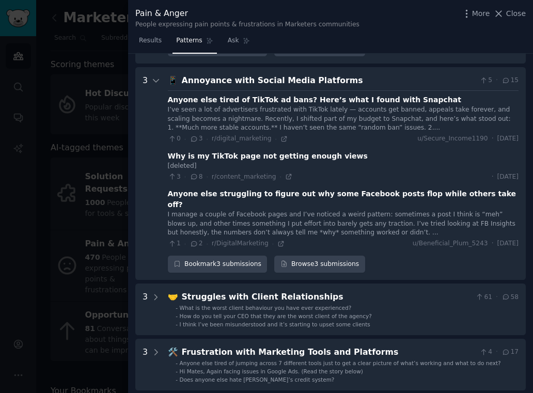
scroll to position [1972, 0]
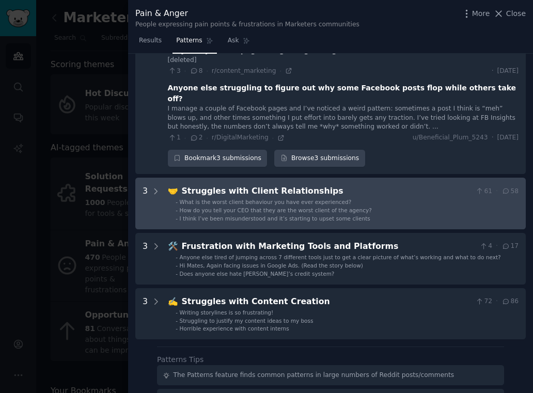
click at [278, 199] on span "What is the worst client behaviour you have ever experienced?" at bounding box center [266, 202] width 172 height 6
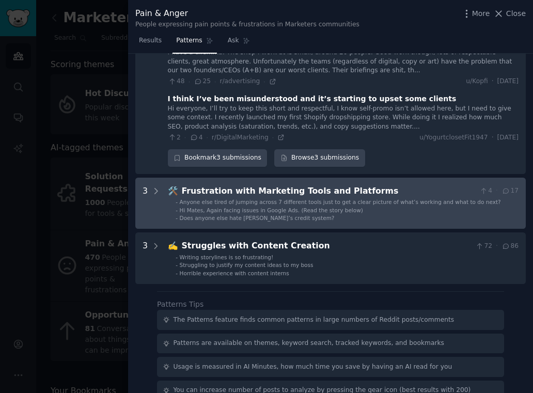
click at [238, 198] on ul "- Anyone else tired of jumping across 7 different tools just to get a clear pic…" at bounding box center [343, 210] width 350 height 24
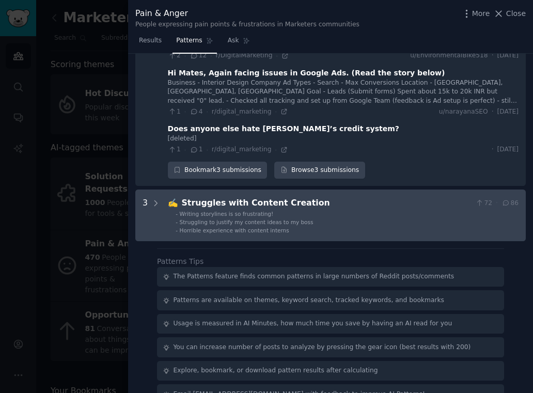
click at [229, 211] on span "Writing storylines is so frustrating!" at bounding box center [227, 214] width 94 height 6
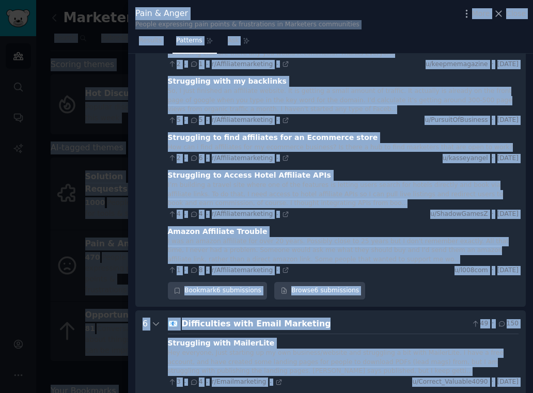
scroll to position [0, 0]
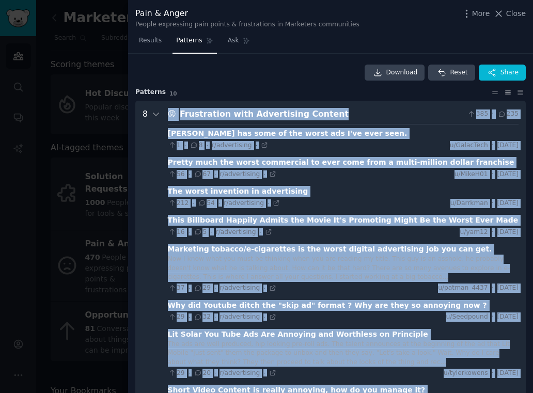
copy div "😡 Frustration with Advertising Content 385 · 235 Gushers has some of the worst …"
drag, startPoint x: 390, startPoint y: 255, endPoint x: 2, endPoint y: 143, distance: 404.2
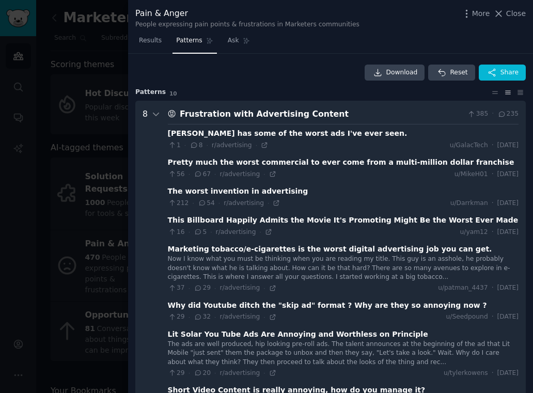
click at [443, 38] on div "Results Patterns Ask" at bounding box center [330, 43] width 405 height 21
drag, startPoint x: 427, startPoint y: 30, endPoint x: 418, endPoint y: 33, distance: 9.3
click at [426, 30] on div "Pain & Anger People expressing pain points & frustrations in Marketers communit…" at bounding box center [330, 16] width 405 height 33
click at [405, 23] on div "Pain & Anger People expressing pain points & frustrations in Marketers communit…" at bounding box center [330, 18] width 390 height 22
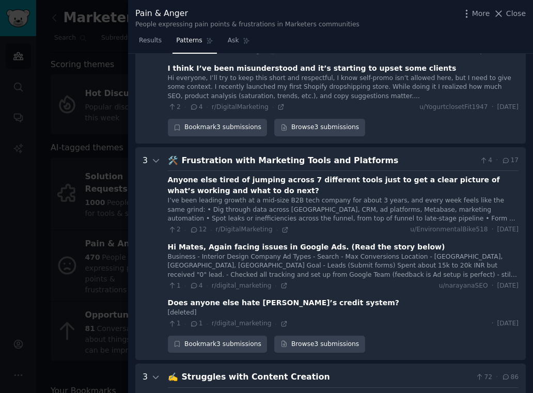
scroll to position [2331, 0]
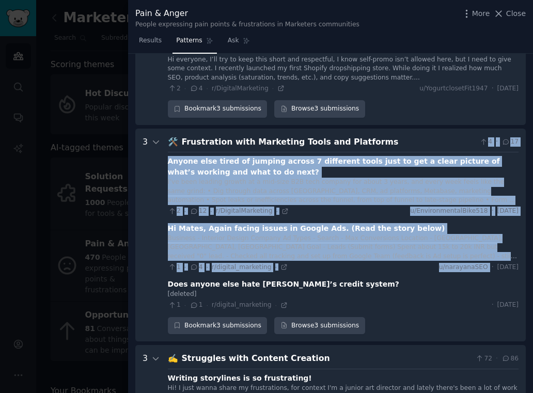
drag, startPoint x: 446, startPoint y: 117, endPoint x: 372, endPoint y: 173, distance: 93.3
click at [464, 249] on div "🛠️ Frustration with Marketing Tools and Platforms 4 · 17 Anyone else tired of j…" at bounding box center [343, 235] width 351 height 199
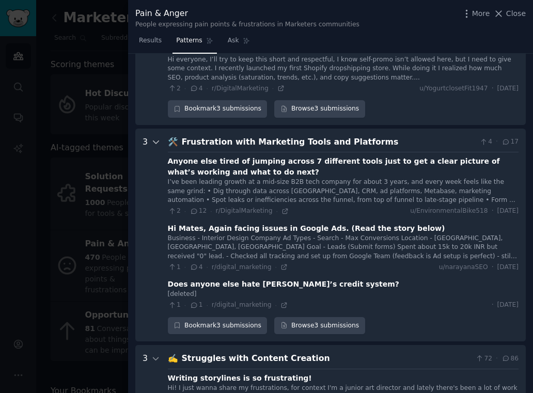
click at [151, 156] on div at bounding box center [155, 235] width 9 height 199
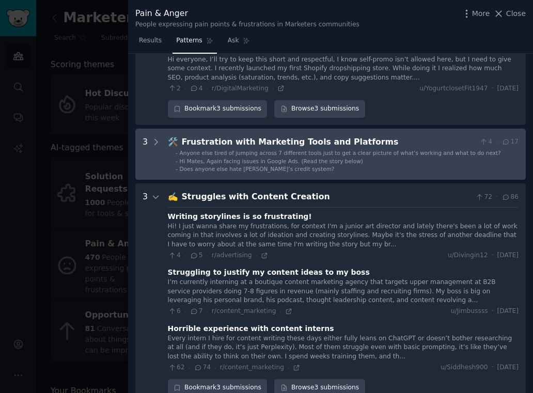
click at [351, 158] on span "Hi Mates, Again facing issues in Google Ads. (Read the story below)" at bounding box center [271, 161] width 183 height 6
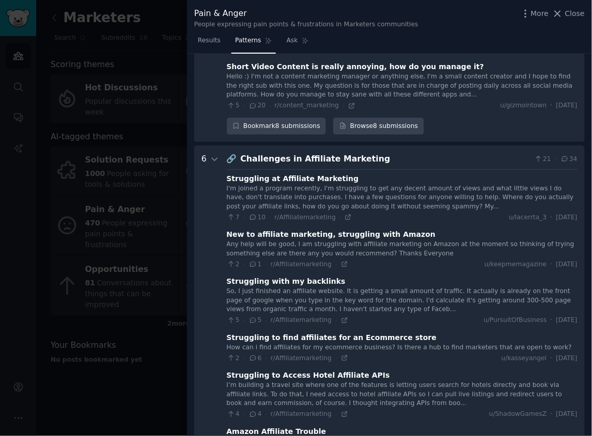
scroll to position [344, 0]
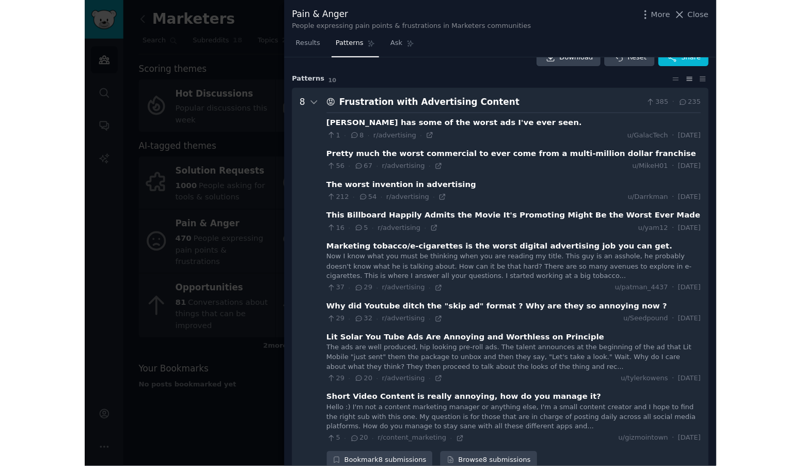
scroll to position [0, 0]
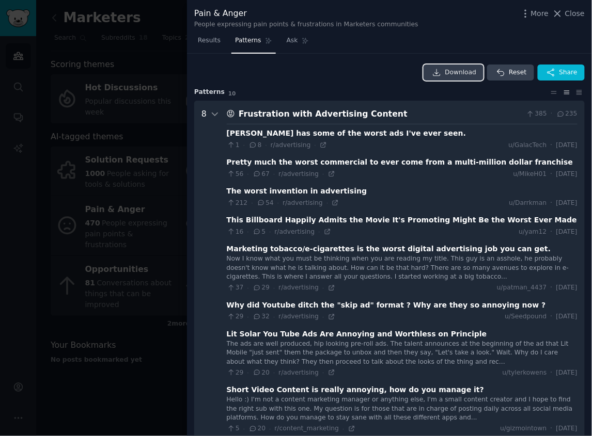
click at [463, 70] on span "Download" at bounding box center [461, 72] width 32 height 9
